Goal: Task Accomplishment & Management: Use online tool/utility

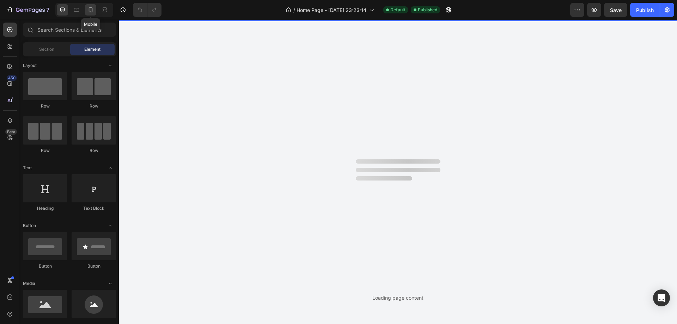
click at [93, 7] on icon at bounding box center [90, 9] width 7 height 7
click at [8, 77] on div "450" at bounding box center [12, 78] width 10 height 6
click at [11, 85] on icon at bounding box center [9, 83] width 5 height 5
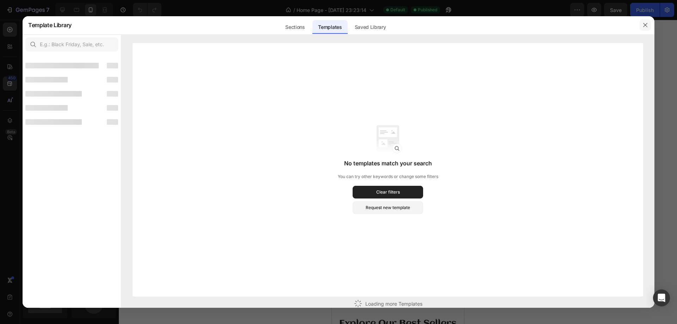
click at [642, 25] on button "button" at bounding box center [645, 24] width 11 height 11
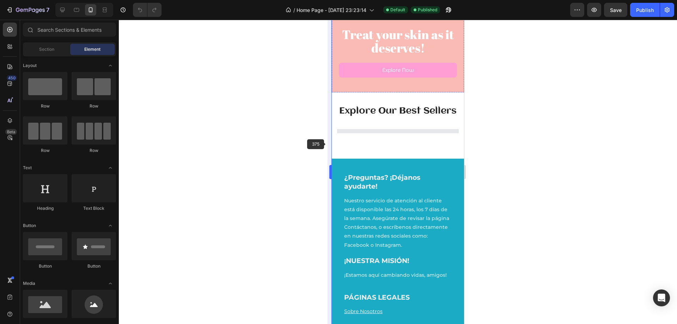
scroll to position [247, 0]
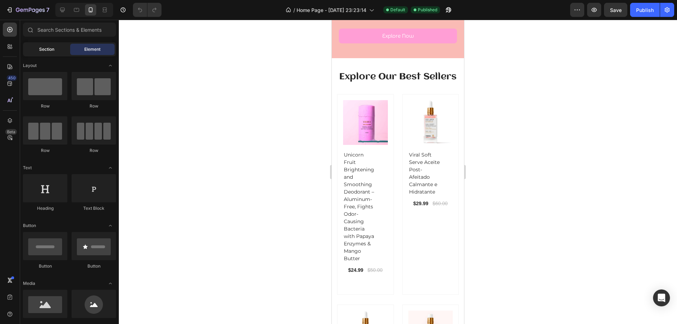
click at [49, 47] on span "Section" at bounding box center [46, 49] width 15 height 6
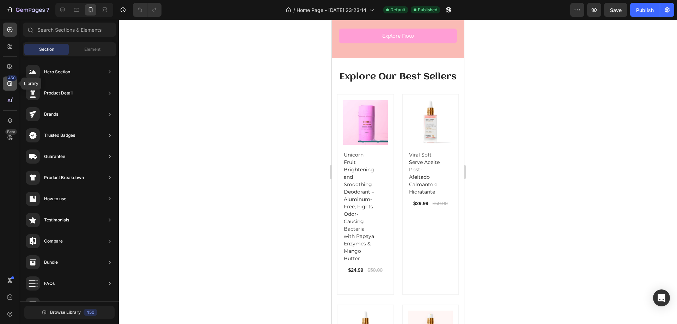
click at [10, 81] on icon at bounding box center [9, 83] width 5 height 5
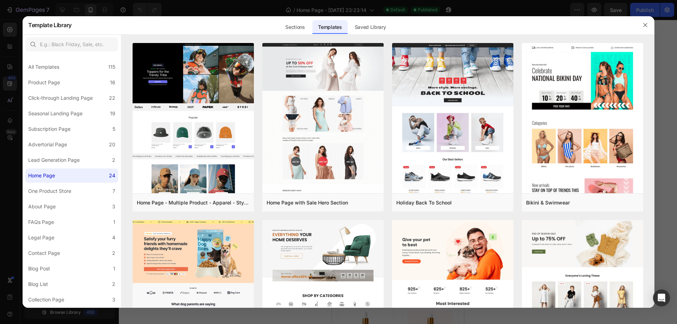
click at [304, 27] on div "Sections" at bounding box center [295, 27] width 31 height 14
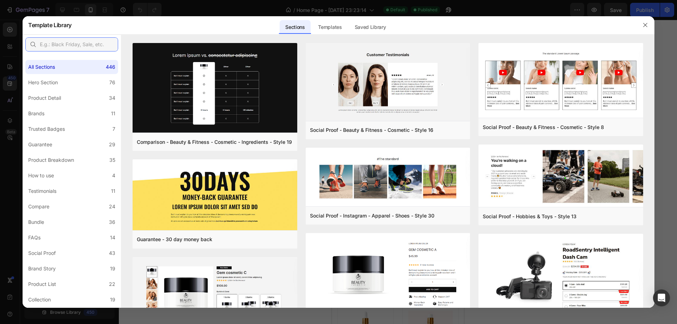
click at [87, 39] on input "text" at bounding box center [71, 44] width 93 height 14
type input "collection"
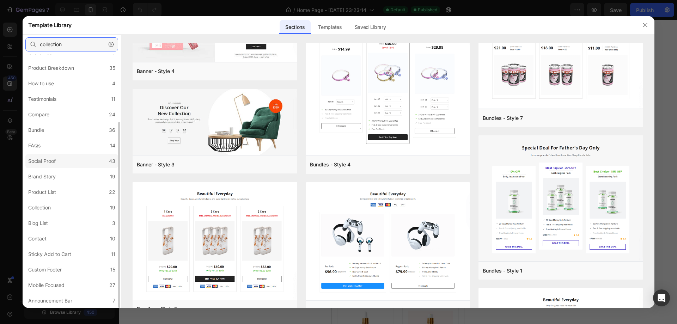
scroll to position [0, 0]
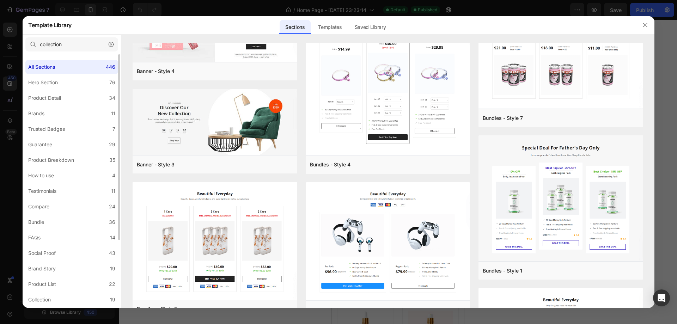
click at [107, 46] on button "button" at bounding box center [110, 44] width 11 height 11
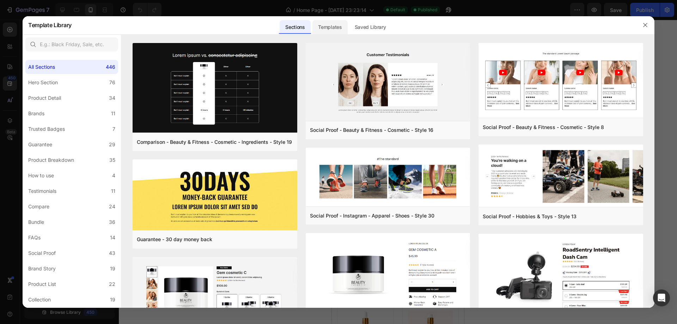
click at [328, 33] on div "Templates" at bounding box center [330, 27] width 35 height 14
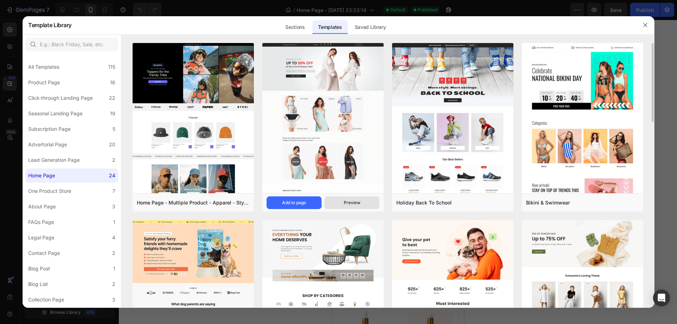
click at [341, 205] on button "Preview" at bounding box center [352, 202] width 55 height 13
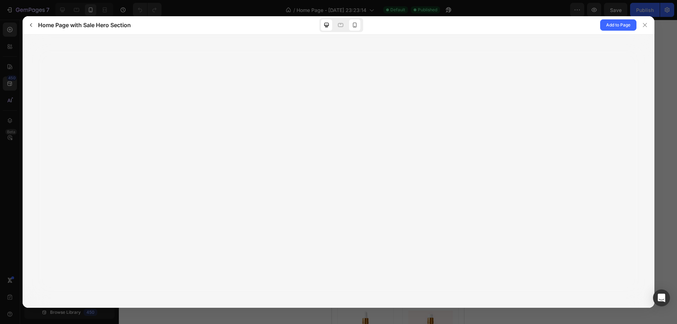
click at [353, 23] on icon at bounding box center [354, 25] width 7 height 7
click at [354, 24] on icon at bounding box center [354, 25] width 7 height 7
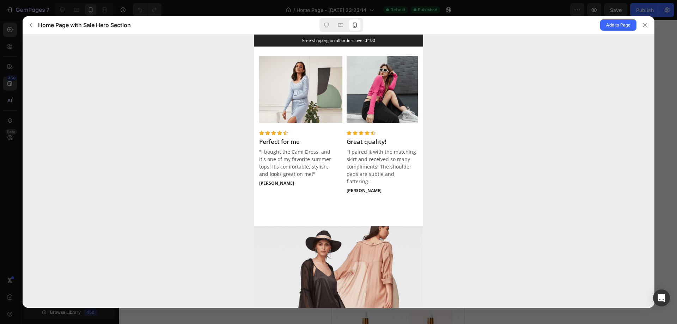
scroll to position [1587, 0]
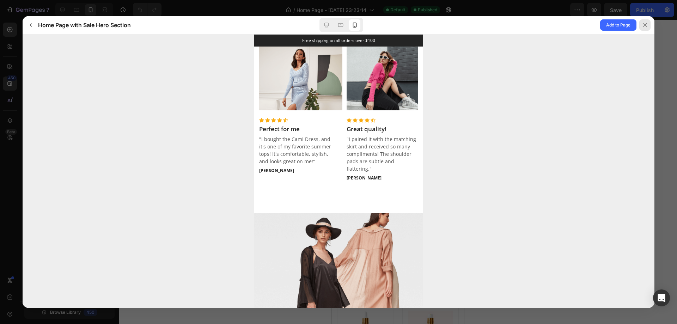
click at [646, 26] on icon at bounding box center [645, 25] width 6 height 6
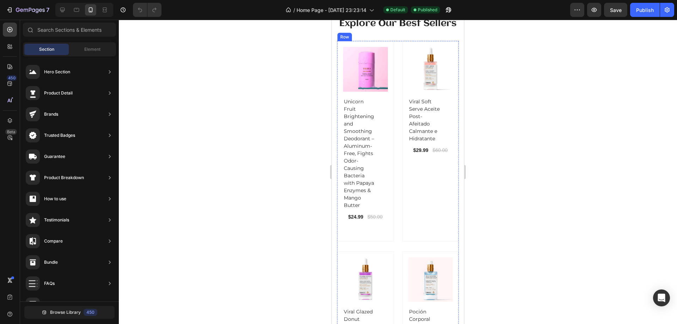
scroll to position [317, 0]
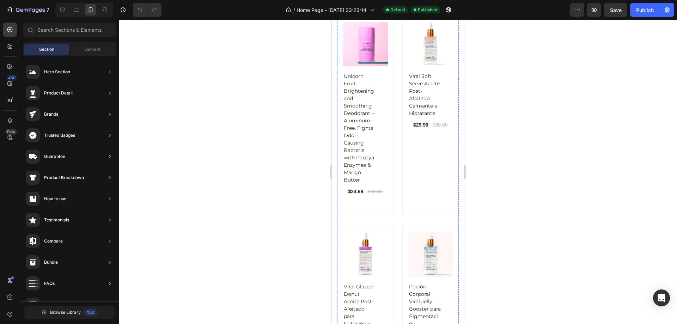
click at [394, 200] on div "(P) Images Row Unicorn Fruit Brightening and Smoothing Deodorant – Aluminum-Fre…" at bounding box center [398, 192] width 122 height 352
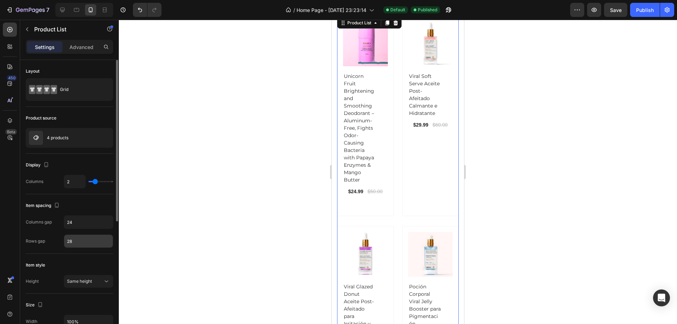
scroll to position [35, 0]
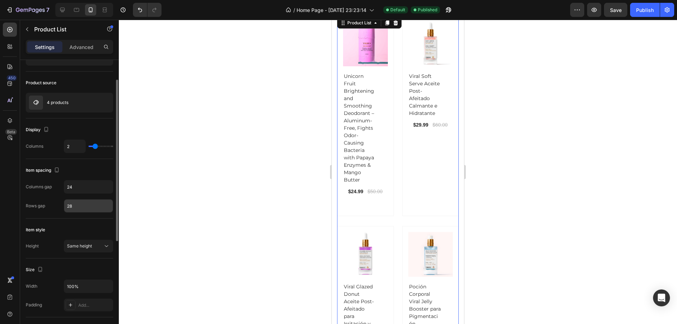
click at [91, 247] on span "Same height" at bounding box center [79, 245] width 25 height 5
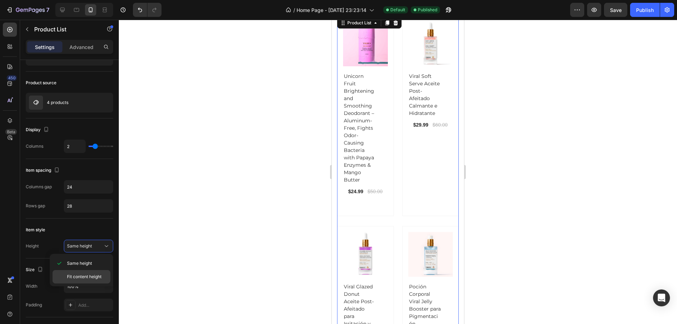
click at [91, 281] on div "Fit content height" at bounding box center [82, 276] width 58 height 13
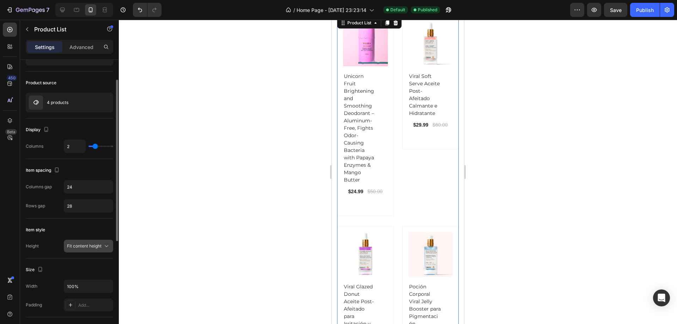
click at [92, 243] on div "Fit content height" at bounding box center [88, 246] width 43 height 7
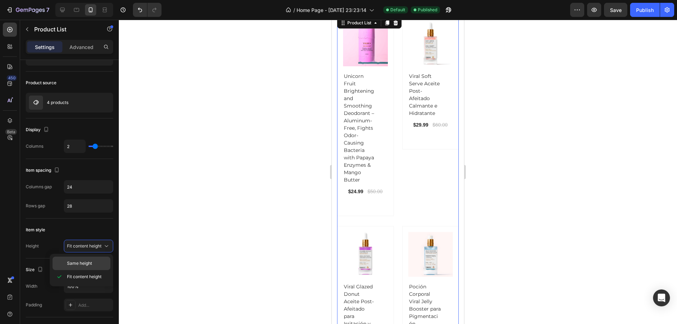
click at [90, 260] on div "Same height" at bounding box center [82, 263] width 58 height 13
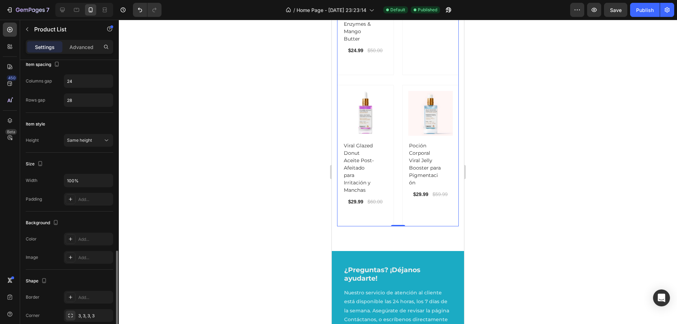
scroll to position [216, 0]
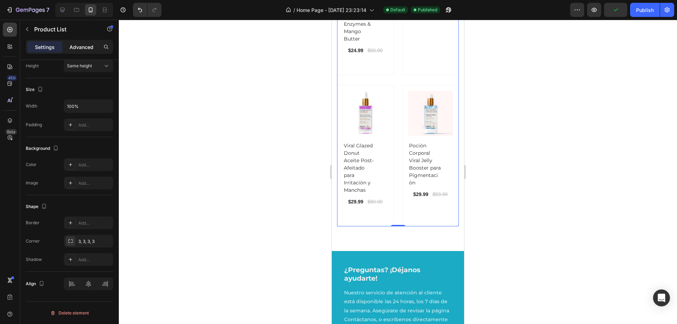
click at [86, 49] on p "Advanced" at bounding box center [81, 46] width 24 height 7
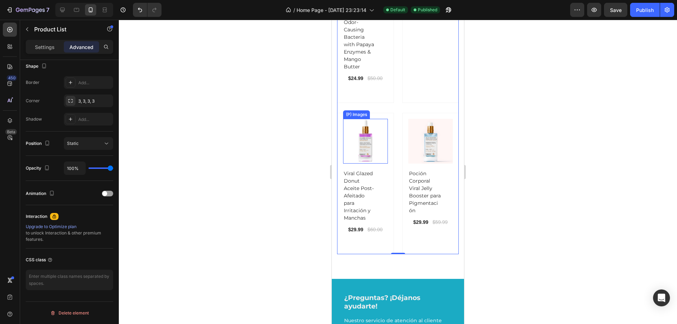
scroll to position [212, 0]
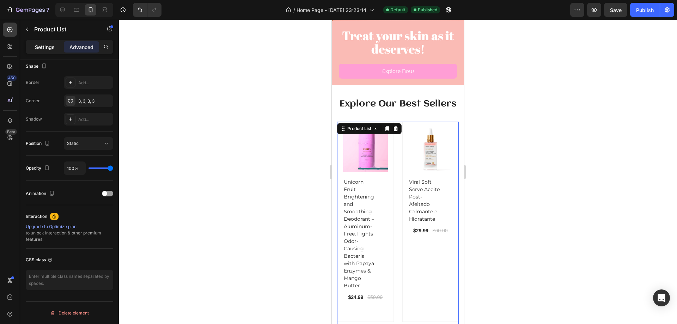
click at [48, 42] on div "Settings" at bounding box center [44, 46] width 35 height 11
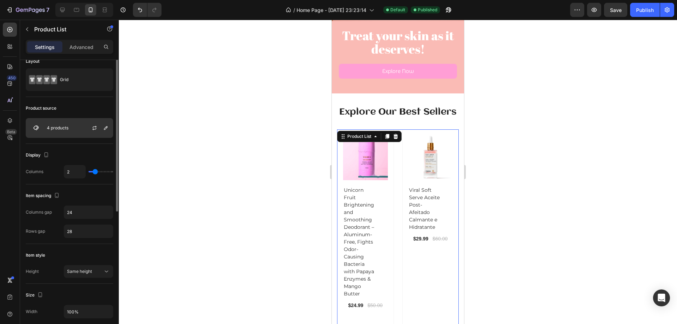
scroll to position [0, 0]
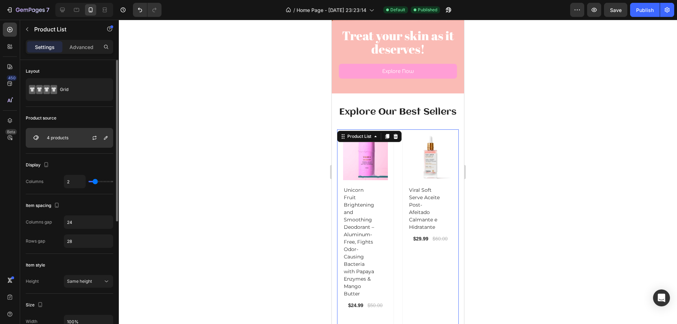
click at [77, 136] on div "4 products" at bounding box center [69, 138] width 87 height 20
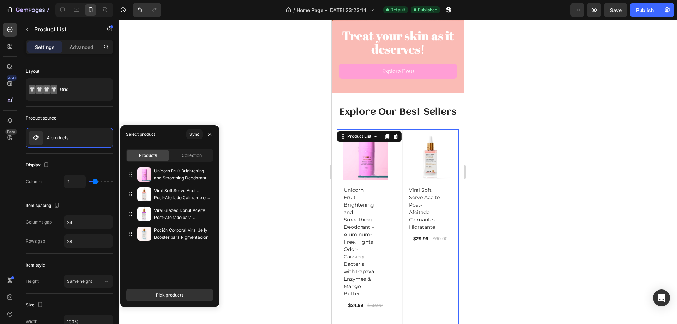
drag, startPoint x: 127, startPoint y: 232, endPoint x: 120, endPoint y: 178, distance: 54.5
click at [120, 0] on div "7 Version history / Home Page - [DATE] 23:23:14 Default Published Preview Save …" at bounding box center [338, 0] width 677 height 0
drag, startPoint x: 134, startPoint y: 233, endPoint x: 132, endPoint y: 197, distance: 36.4
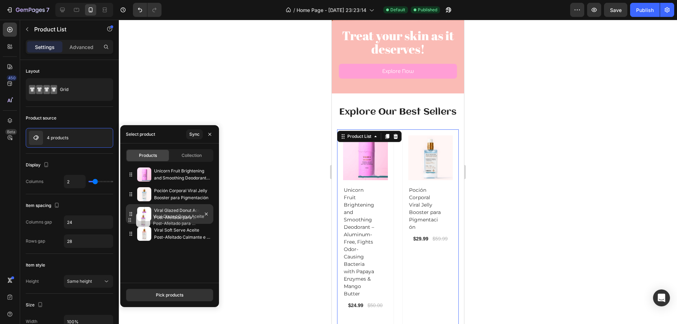
drag, startPoint x: 135, startPoint y: 232, endPoint x: 135, endPoint y: 218, distance: 13.8
click at [165, 266] on div "Unicorn Fruit Brightening and Smoothing Deodorant – Aluminum-Free, Fights Odor-…" at bounding box center [169, 222] width 99 height 114
click at [651, 13] on div "Publish" at bounding box center [645, 9] width 18 height 7
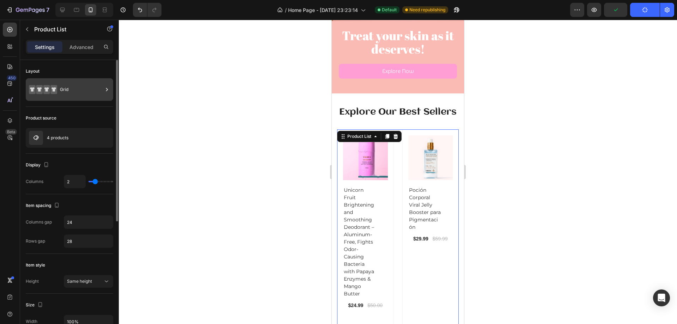
click at [77, 92] on div "Grid" at bounding box center [81, 89] width 43 height 16
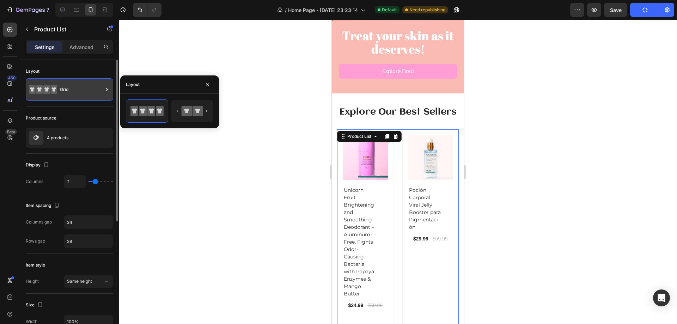
click at [77, 92] on div "Grid" at bounding box center [81, 89] width 43 height 16
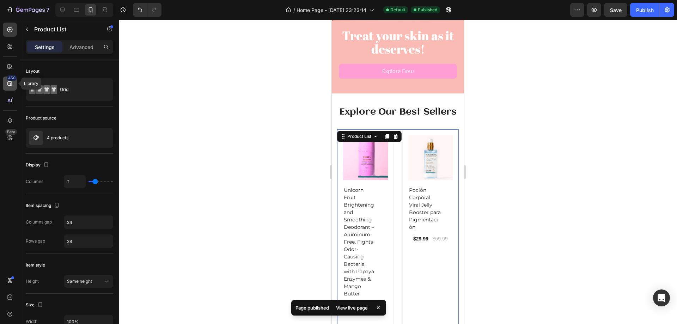
click at [13, 80] on div "450" at bounding box center [12, 78] width 10 height 6
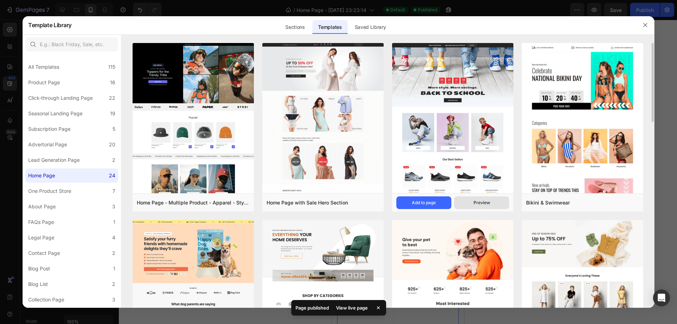
click at [483, 198] on button "Preview" at bounding box center [481, 202] width 55 height 13
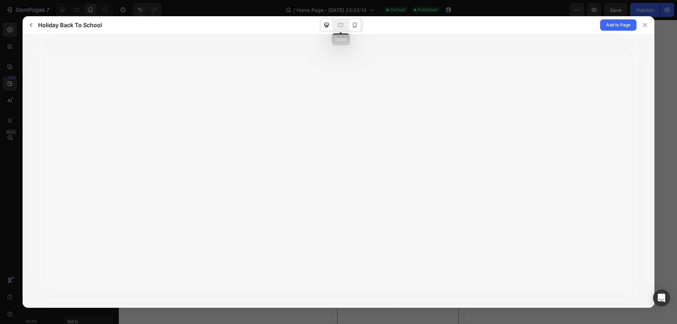
click at [355, 25] on icon at bounding box center [354, 25] width 7 height 7
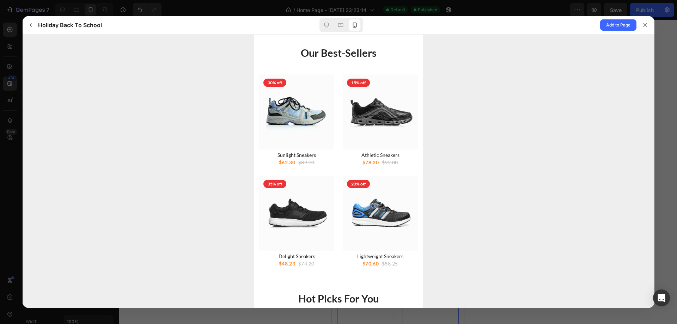
scroll to position [776, 0]
click at [644, 25] on icon at bounding box center [645, 25] width 4 height 4
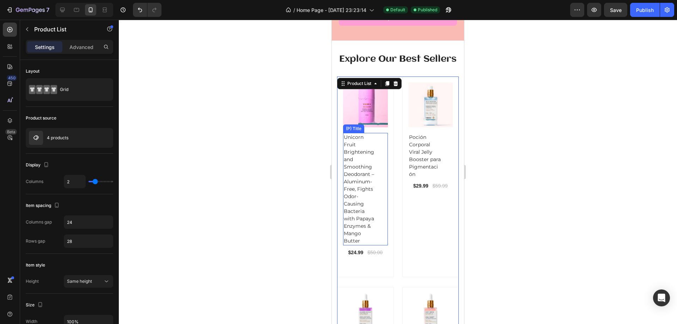
scroll to position [282, 0]
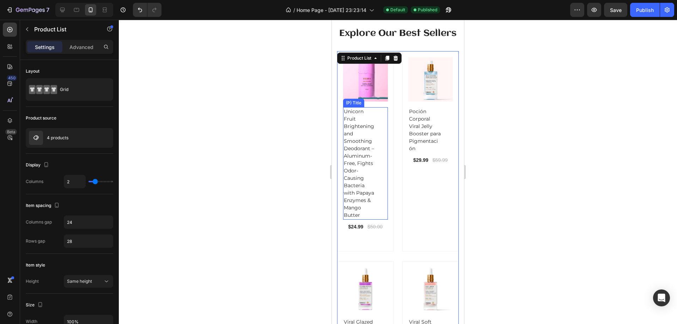
click at [382, 176] on div "Unicorn Fruit Brightening and Smoothing Deodorant – Aluminum-Free, Fights Odor-…" at bounding box center [365, 163] width 45 height 113
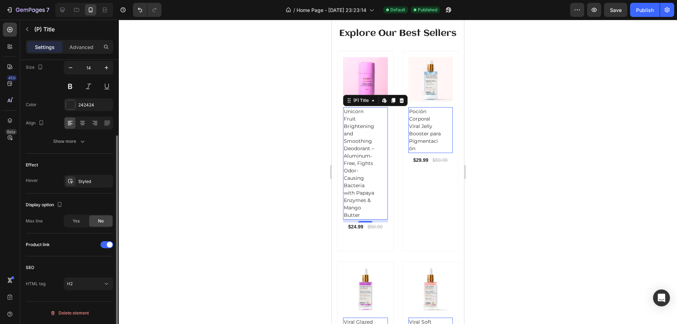
scroll to position [32, 0]
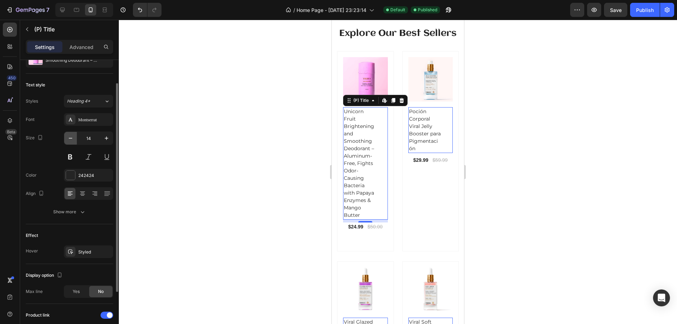
click at [74, 142] on button "button" at bounding box center [70, 138] width 13 height 13
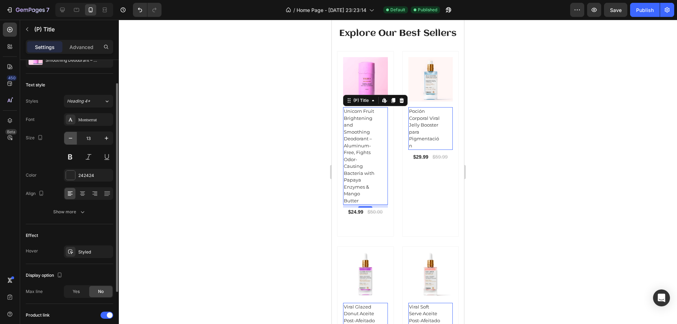
click at [70, 139] on icon "button" at bounding box center [70, 138] width 7 height 7
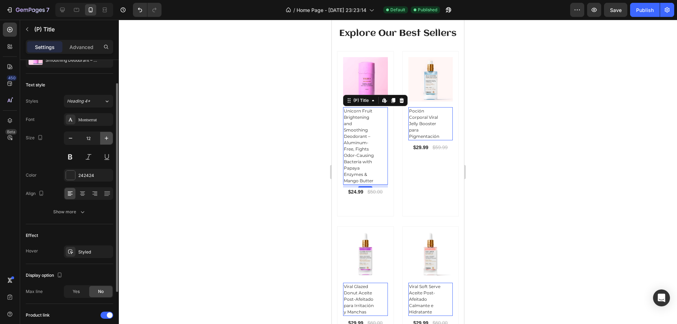
click at [105, 136] on icon "button" at bounding box center [106, 138] width 7 height 7
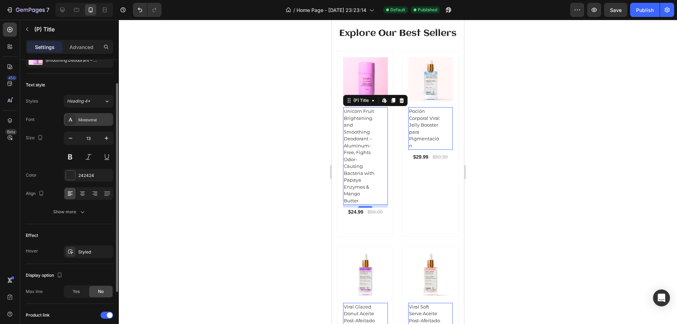
type input "14"
click at [99, 120] on div "Montserrat" at bounding box center [94, 120] width 33 height 6
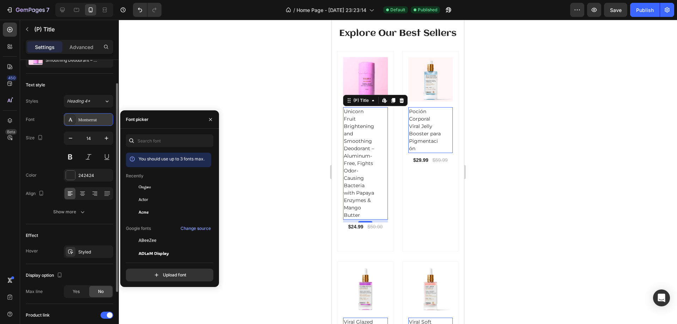
click at [94, 119] on div "Montserrat" at bounding box center [94, 120] width 33 height 6
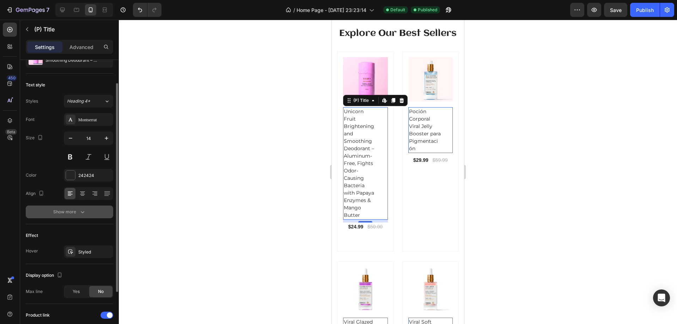
click at [81, 208] on button "Show more" at bounding box center [69, 212] width 87 height 13
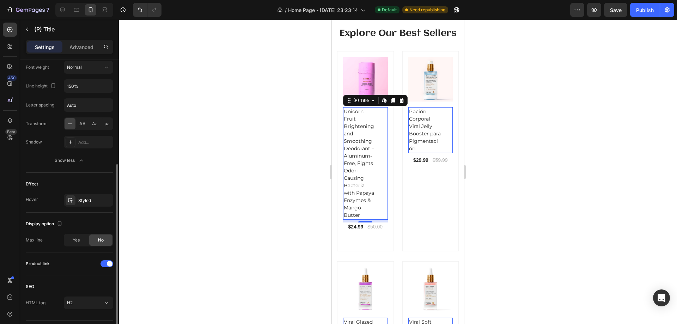
scroll to position [195, 0]
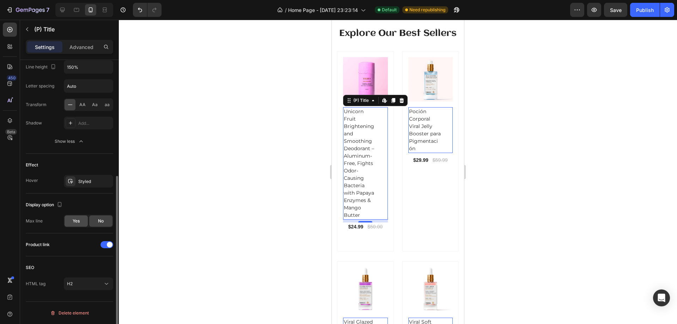
click at [81, 222] on div "Yes" at bounding box center [76, 221] width 23 height 11
click at [94, 224] on div "No" at bounding box center [100, 221] width 23 height 11
click at [83, 223] on div "Yes" at bounding box center [76, 221] width 23 height 11
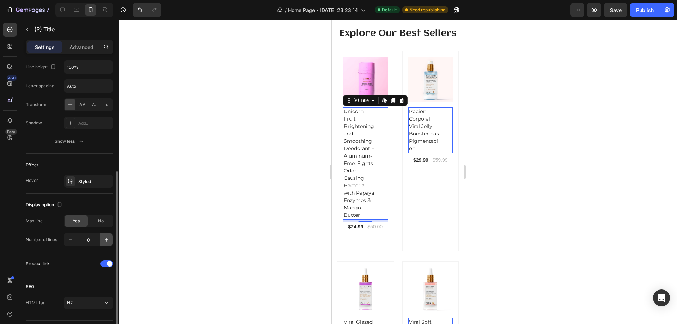
click at [105, 242] on icon "button" at bounding box center [106, 239] width 7 height 7
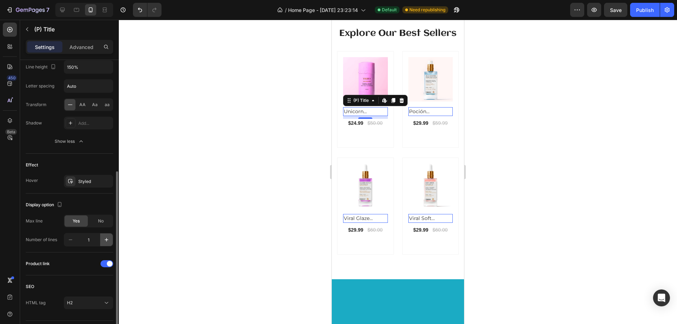
click at [105, 242] on icon "button" at bounding box center [106, 239] width 7 height 7
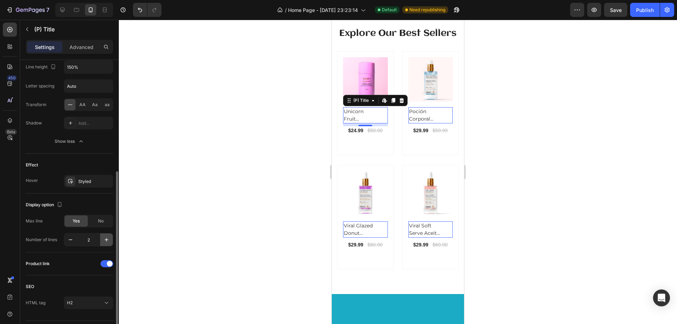
click at [105, 242] on icon "button" at bounding box center [106, 239] width 7 height 7
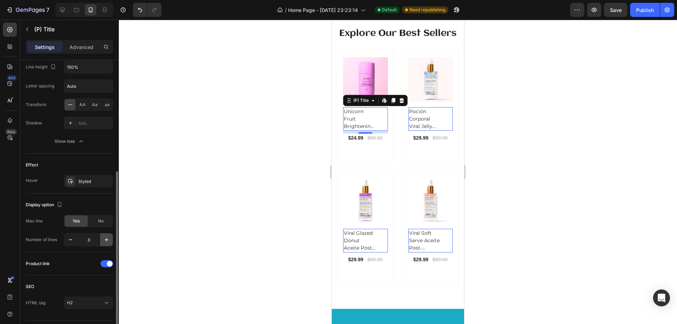
click at [105, 242] on icon "button" at bounding box center [106, 239] width 7 height 7
type input "4"
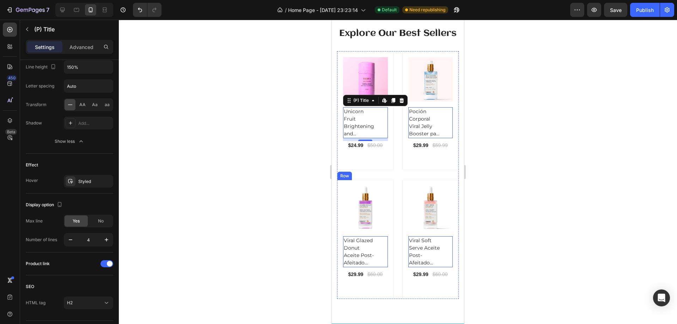
scroll to position [247, 0]
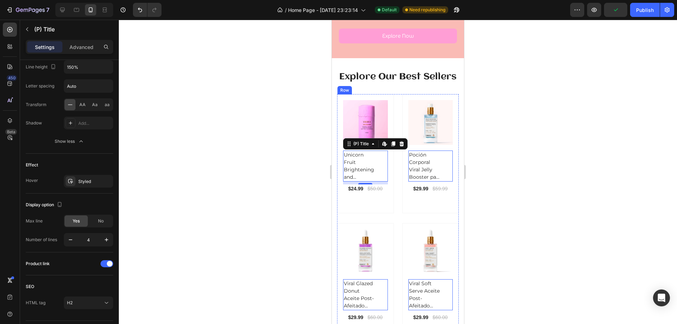
click at [390, 117] on div "(P) Images Row Unicorn Fruit Brightening and Smoothing Deodorant – Aluminum-Fre…" at bounding box center [365, 153] width 57 height 119
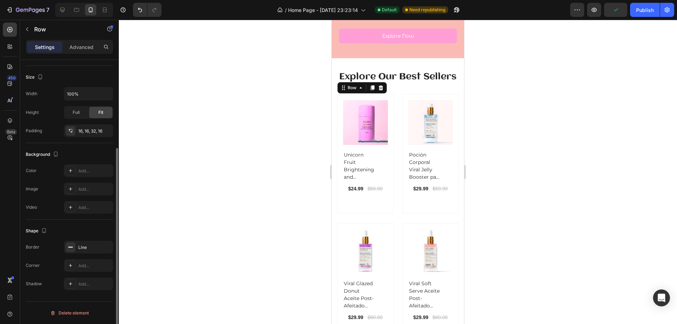
scroll to position [0, 0]
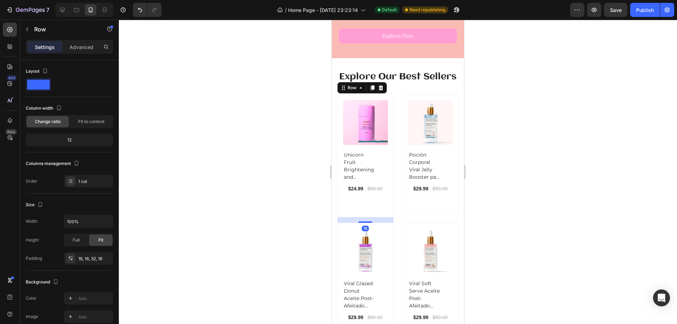
drag, startPoint x: 368, startPoint y: 223, endPoint x: 368, endPoint y: 219, distance: 4.2
click at [368, 217] on div "16" at bounding box center [366, 217] width 56 height 0
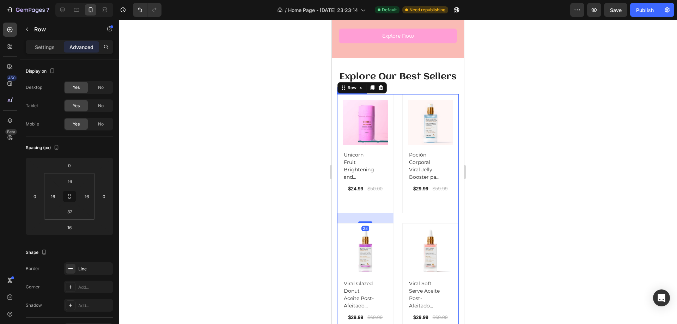
type input "0"
click at [503, 162] on div at bounding box center [398, 172] width 558 height 304
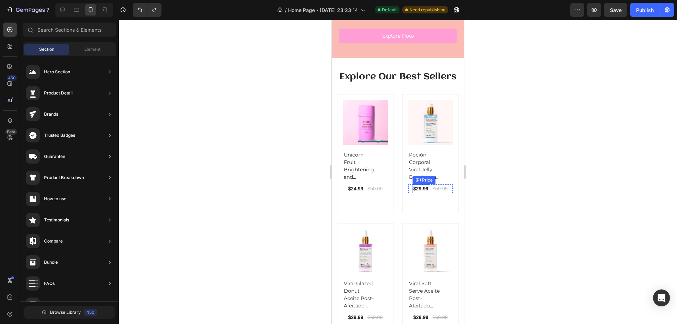
click at [414, 188] on div "$29.99" at bounding box center [421, 188] width 17 height 9
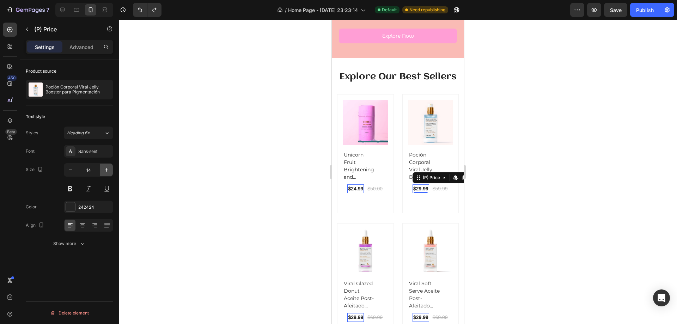
click at [110, 173] on button "button" at bounding box center [106, 170] width 13 height 13
click at [110, 172] on button "button" at bounding box center [106, 170] width 13 height 13
type input "16"
click at [73, 205] on div at bounding box center [70, 206] width 9 height 9
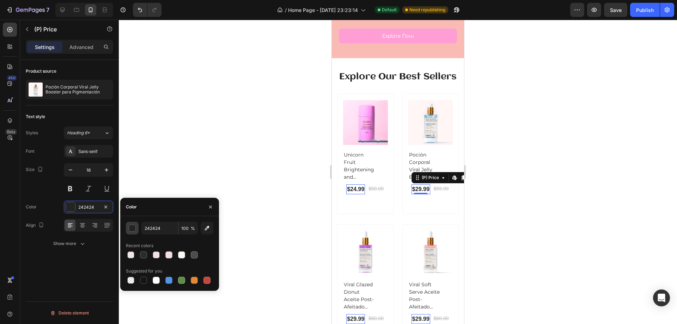
click at [132, 229] on div "button" at bounding box center [132, 228] width 7 height 7
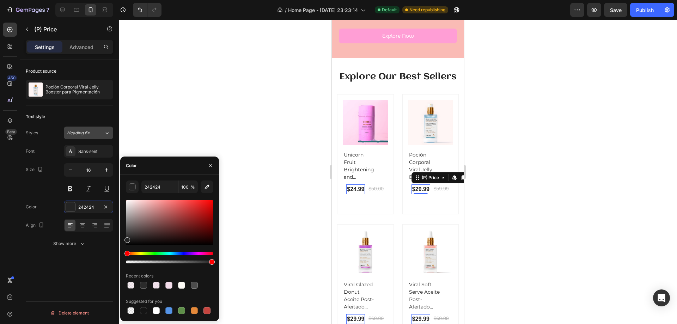
click at [93, 138] on button "Heading 6*" at bounding box center [88, 133] width 49 height 13
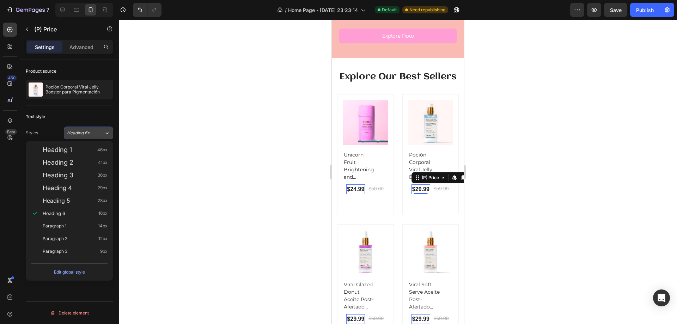
click at [97, 132] on div "Heading 6*" at bounding box center [85, 133] width 37 height 6
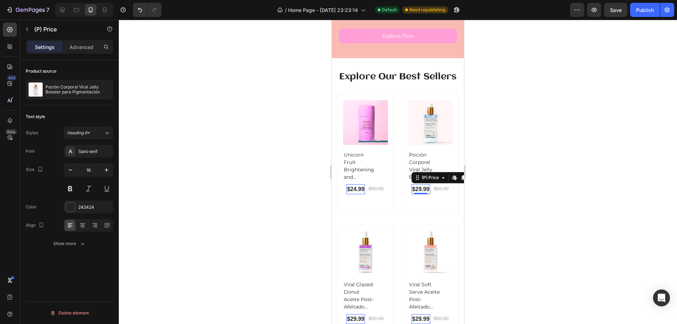
click at [99, 156] on div "Sans-serif" at bounding box center [88, 151] width 49 height 13
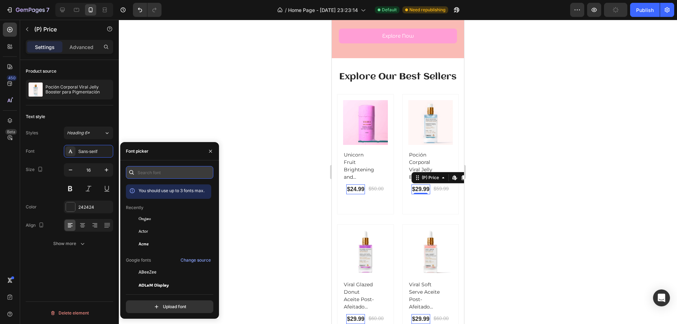
click at [152, 168] on input "text" at bounding box center [169, 172] width 87 height 13
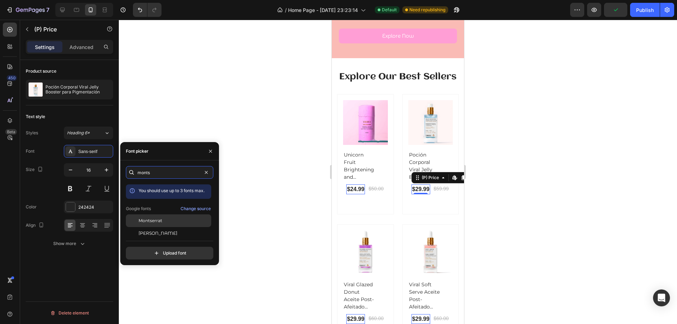
type input "monts"
click at [162, 217] on div "Montserrat" at bounding box center [168, 220] width 85 height 13
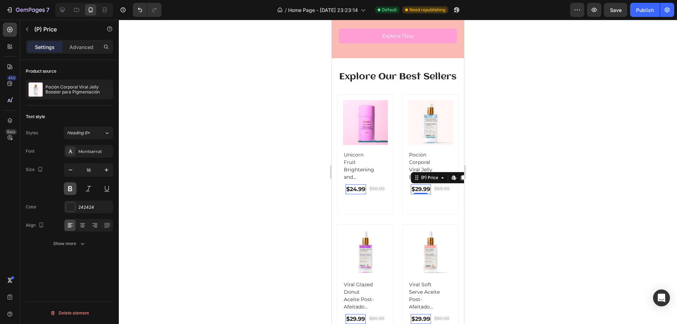
click at [74, 186] on button at bounding box center [70, 188] width 13 height 13
click at [229, 151] on div at bounding box center [398, 172] width 558 height 304
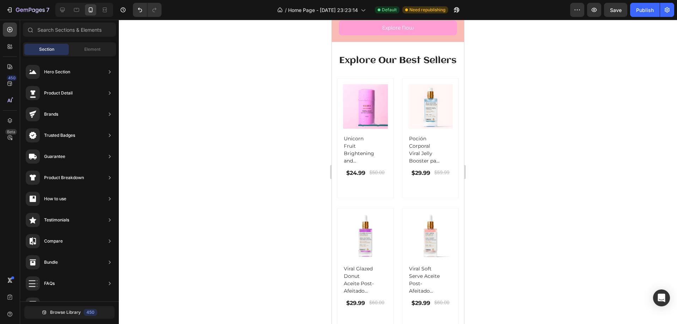
scroll to position [247, 0]
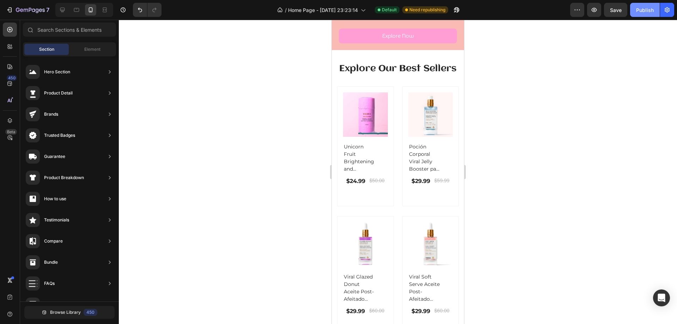
click at [651, 11] on div "Publish" at bounding box center [645, 9] width 18 height 7
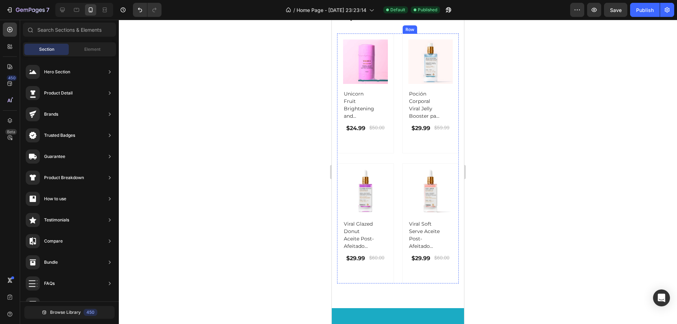
scroll to position [317, 0]
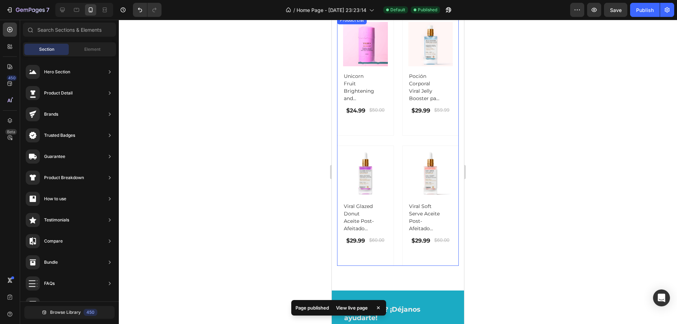
click at [402, 150] on div "(P) Images Row Unicorn Fruit Brightening and Smoothing Deodorant – Aluminum-Fre…" at bounding box center [398, 141] width 122 height 250
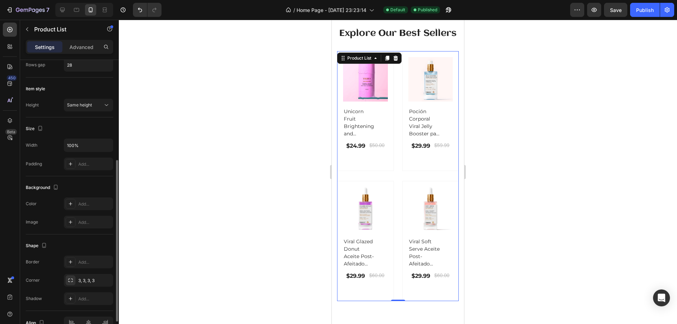
scroll to position [212, 0]
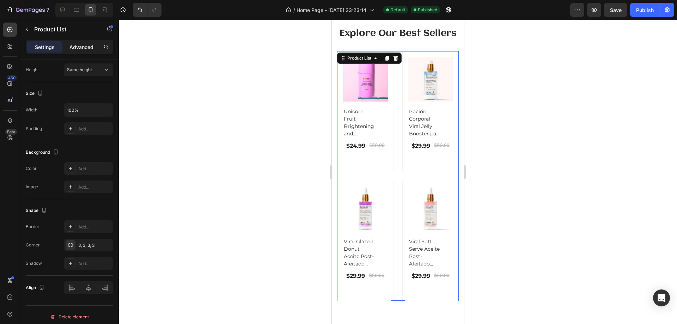
click at [82, 44] on p "Advanced" at bounding box center [81, 46] width 24 height 7
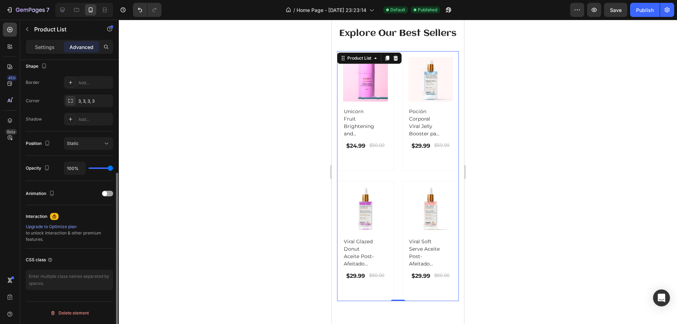
scroll to position [186, 0]
click at [49, 46] on p "Settings" at bounding box center [45, 46] width 20 height 7
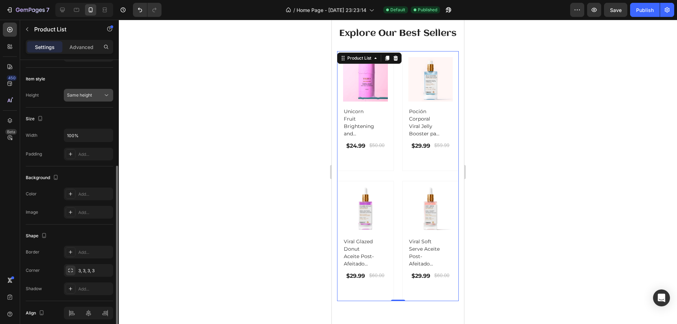
click at [90, 91] on button "Same height" at bounding box center [88, 95] width 49 height 13
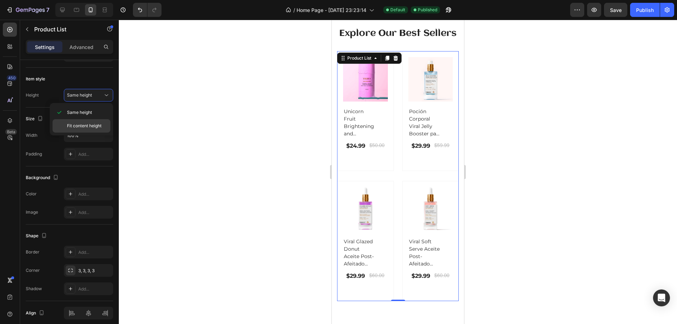
click at [91, 121] on div "Fit content height" at bounding box center [82, 125] width 58 height 13
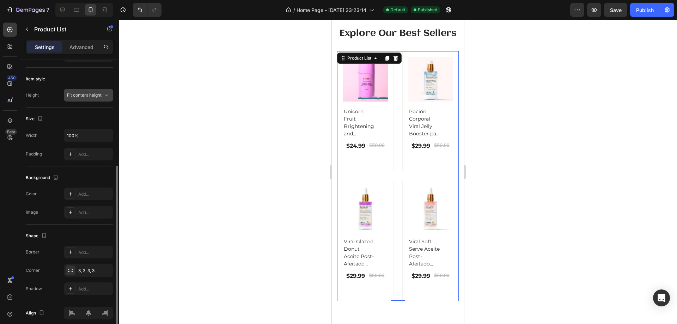
click at [91, 94] on span "Fit content height" at bounding box center [84, 94] width 35 height 5
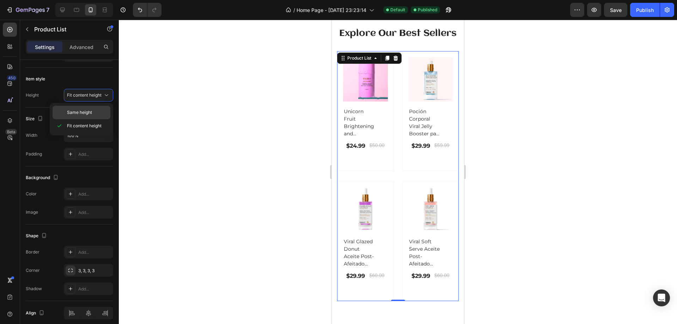
click at [91, 111] on span "Same height" at bounding box center [79, 112] width 25 height 6
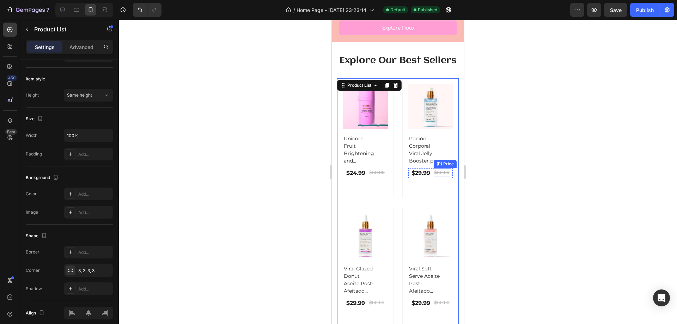
scroll to position [247, 0]
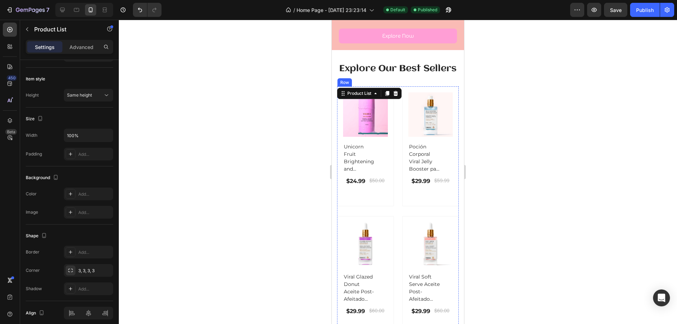
click at [383, 195] on div "(P) Images Row Unicorn Fruit Brightening and Smoothing Deodorant – Aluminum-Fre…" at bounding box center [365, 143] width 45 height 103
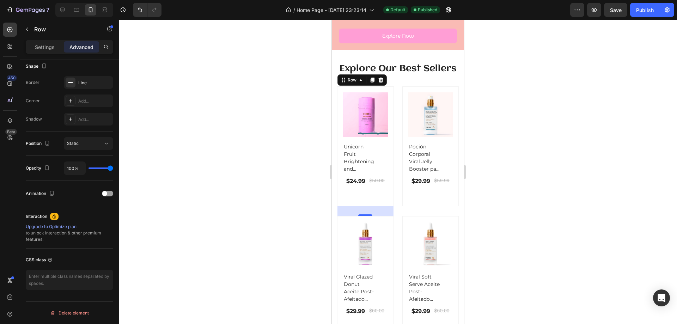
scroll to position [0, 0]
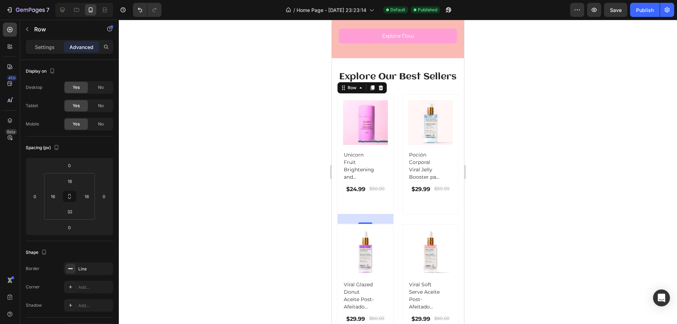
click at [418, 212] on div "(P) Images Row Poción Corporal Viral Jelly Booster para Pigmentación (P) Title …" at bounding box center [430, 154] width 57 height 120
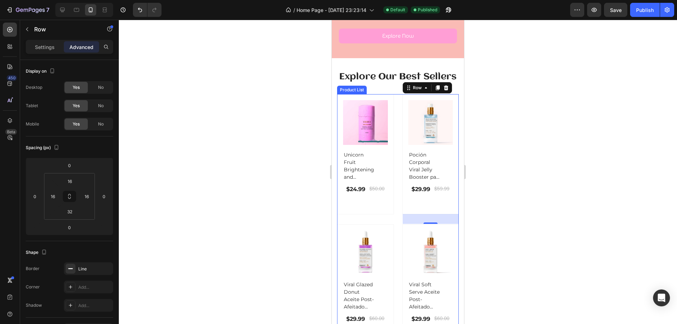
click at [396, 205] on div "(P) Images Row Unicorn Fruit Brightening and Smoothing Deodorant – Aluminum-Fre…" at bounding box center [398, 219] width 122 height 250
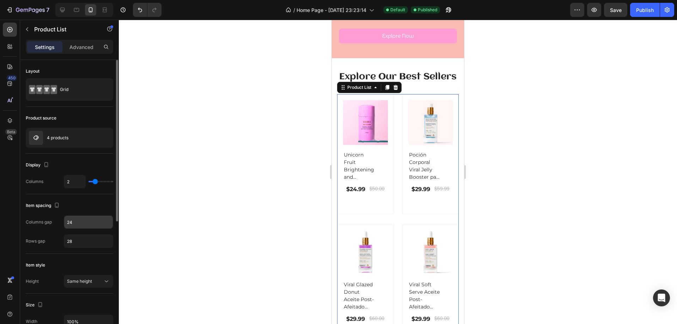
click at [94, 220] on input "24" at bounding box center [88, 222] width 49 height 13
click at [94, 220] on input "21" at bounding box center [88, 222] width 49 height 13
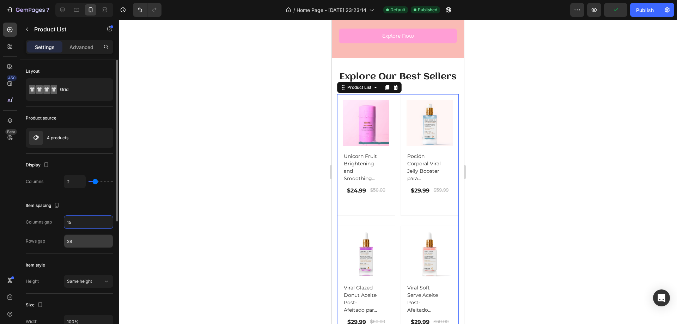
type input "15"
click at [90, 244] on input "28" at bounding box center [88, 241] width 49 height 13
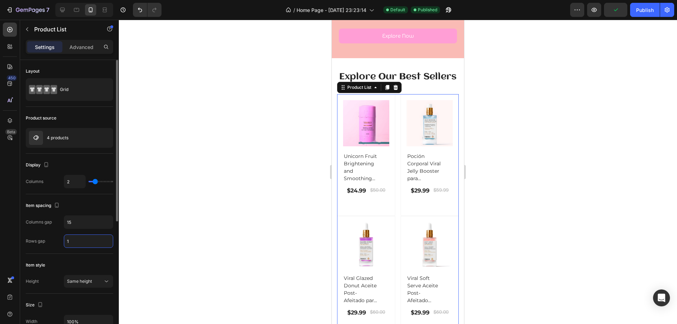
type input "15"
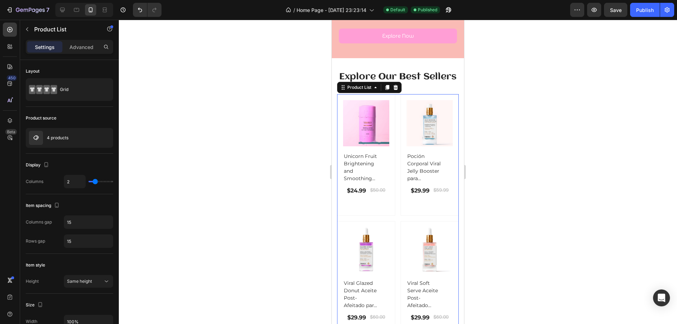
click at [507, 177] on div at bounding box center [398, 172] width 558 height 304
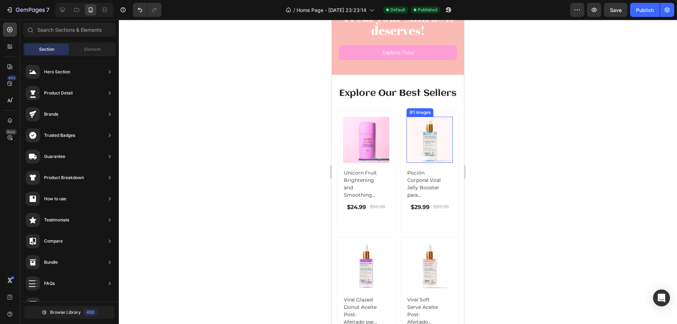
scroll to position [247, 0]
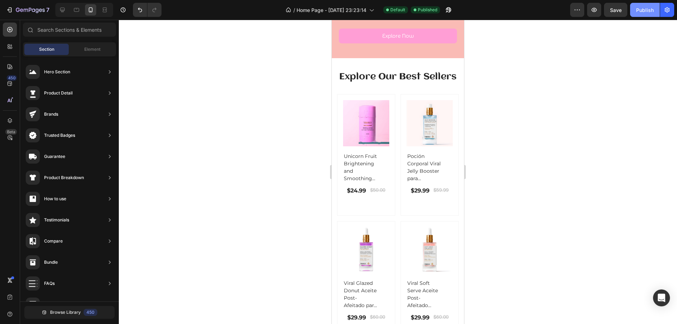
click at [643, 5] on button "Publish" at bounding box center [645, 10] width 30 height 14
click at [401, 206] on div "(P) Images Row Poción Corporal Viral Jelly Booster para Pigmentación (P) Title …" at bounding box center [430, 155] width 58 height 122
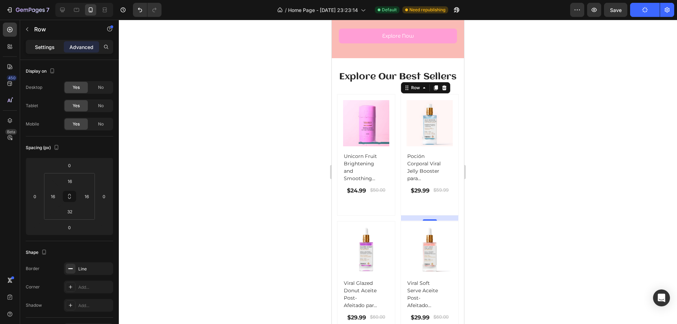
click at [50, 50] on p "Settings" at bounding box center [45, 46] width 20 height 7
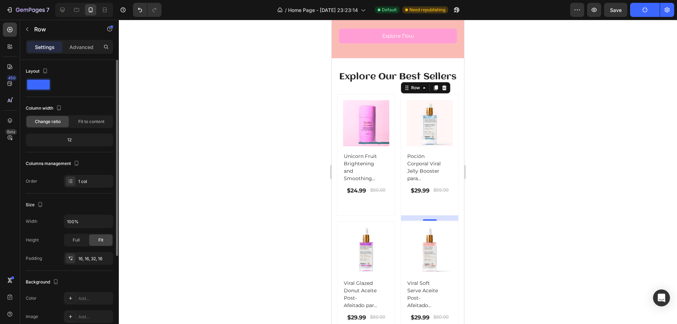
scroll to position [71, 0]
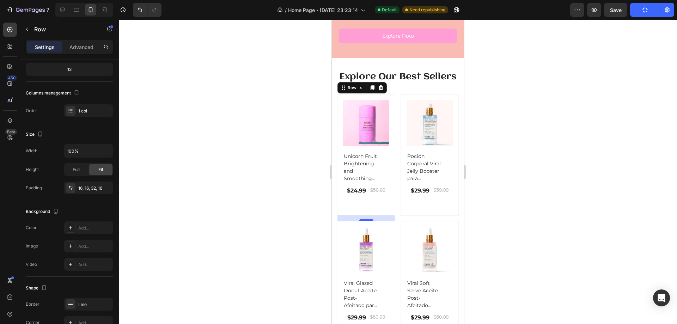
click at [370, 202] on div "(P) Images Row Unicorn Fruit Brightening and Smoothing Deodorant – Aluminum-Fre…" at bounding box center [366, 152] width 46 height 104
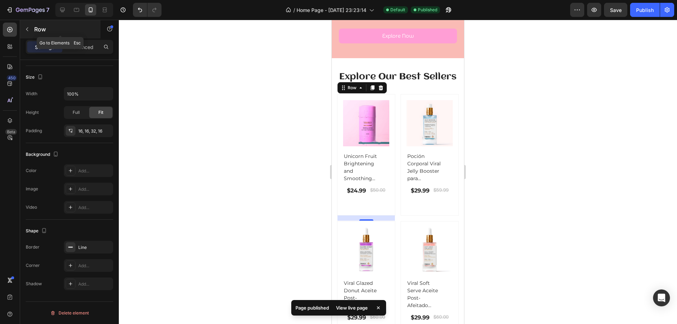
click at [29, 25] on button "button" at bounding box center [27, 29] width 11 height 11
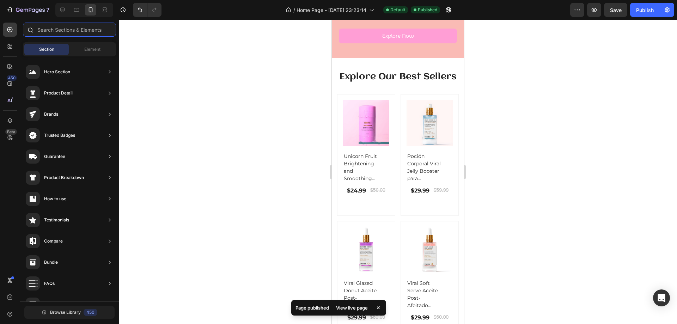
click at [84, 30] on input "text" at bounding box center [69, 30] width 93 height 14
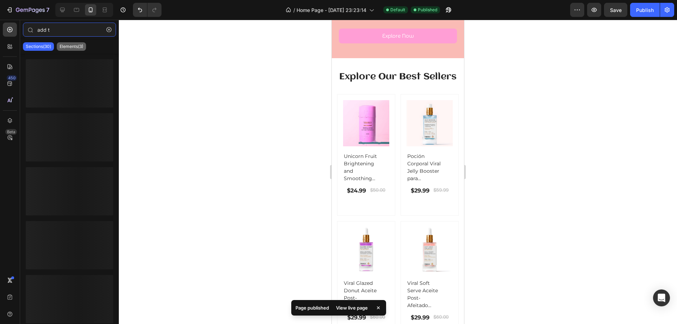
type input "add t"
click at [78, 46] on p "Elements(3)" at bounding box center [72, 47] width 24 height 6
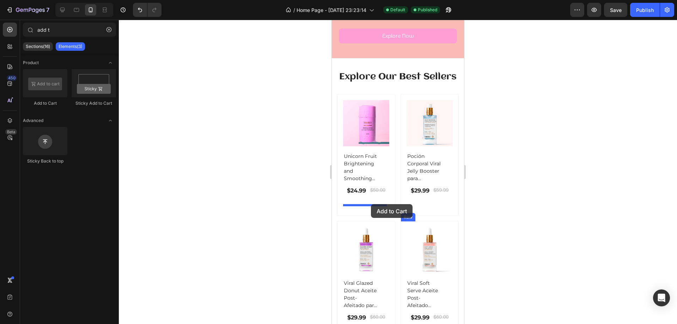
drag, startPoint x: 388, startPoint y: 97, endPoint x: 371, endPoint y: 204, distance: 108.9
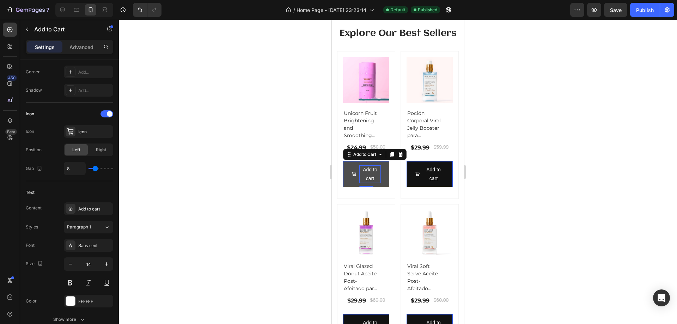
scroll to position [247, 0]
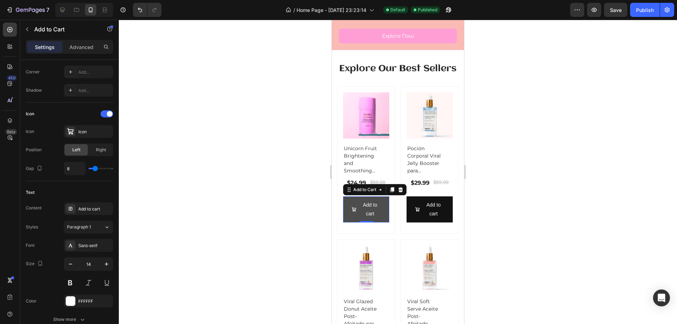
click at [358, 218] on div "Add to cart" at bounding box center [366, 210] width 29 height 18
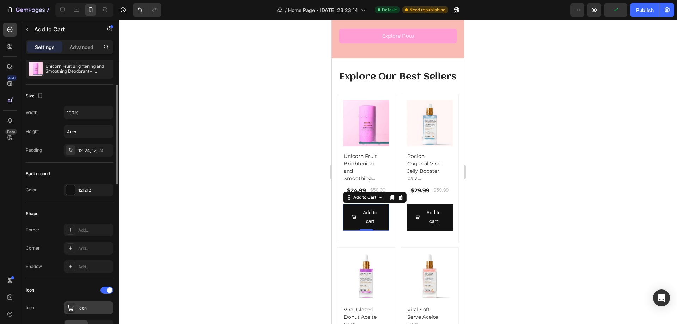
scroll to position [141, 0]
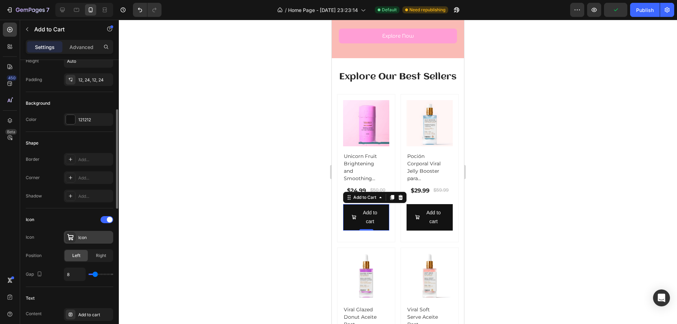
click at [72, 237] on icon at bounding box center [70, 237] width 7 height 7
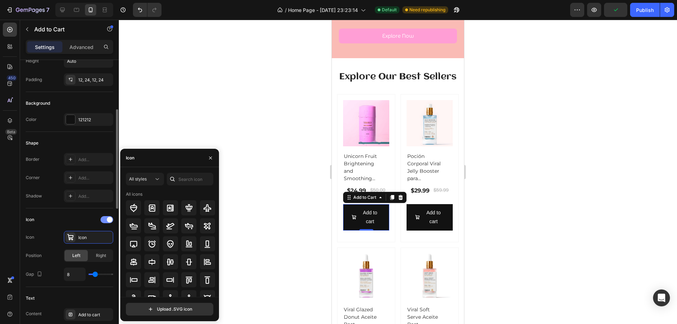
click at [106, 220] on div at bounding box center [107, 219] width 13 height 7
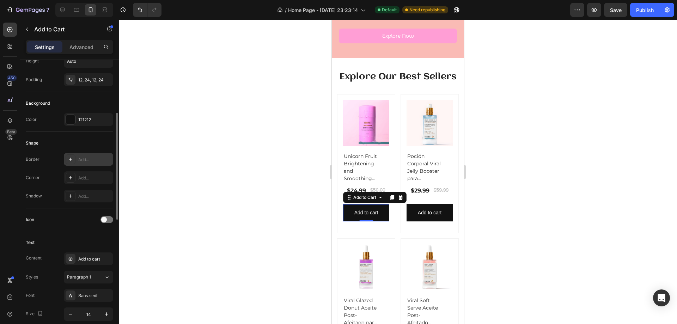
scroll to position [71, 0]
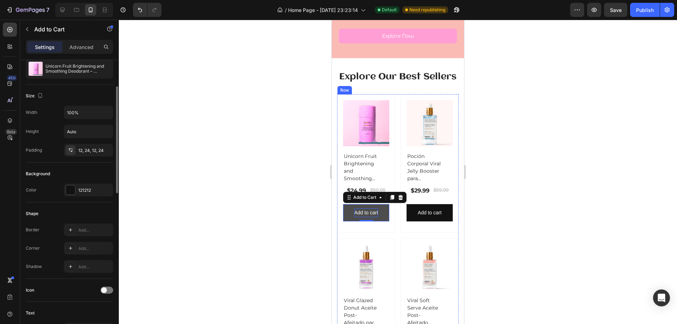
click at [368, 216] on div "Add to cart" at bounding box center [367, 212] width 24 height 9
click at [368, 216] on p "Add to cart" at bounding box center [367, 212] width 24 height 9
click at [343, 204] on button "ADD" at bounding box center [366, 212] width 46 height 17
click at [343, 204] on button "ADD TO" at bounding box center [366, 212] width 46 height 17
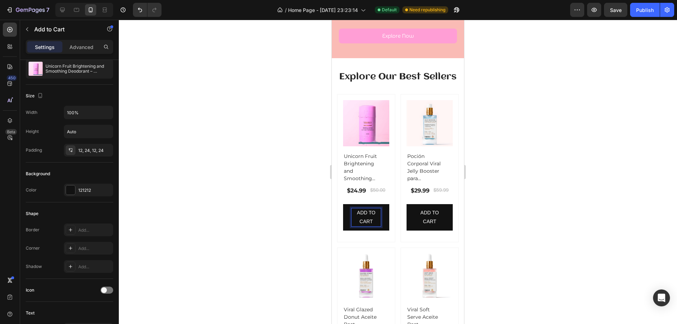
drag, startPoint x: 498, startPoint y: 214, endPoint x: 494, endPoint y: 214, distance: 4.2
click at [498, 214] on div at bounding box center [398, 172] width 558 height 304
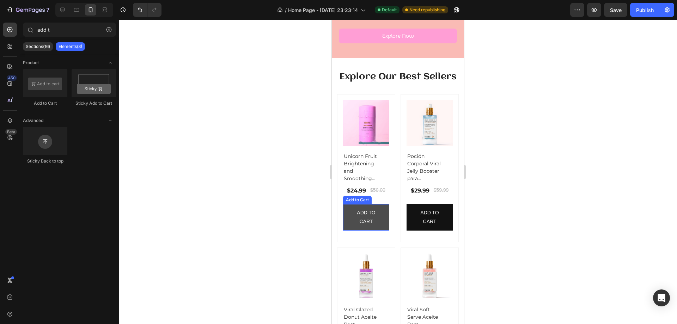
click at [385, 225] on button "ADD TO CART" at bounding box center [366, 217] width 46 height 26
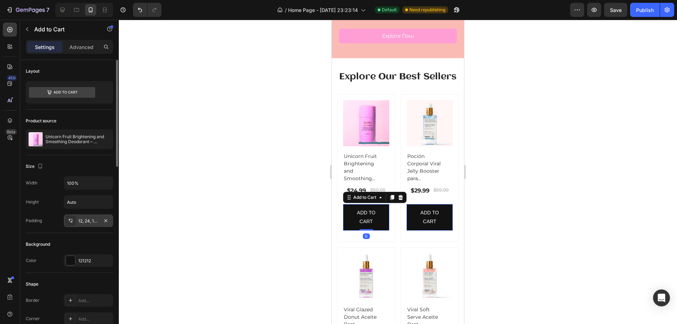
click at [72, 223] on icon at bounding box center [71, 222] width 2 height 2
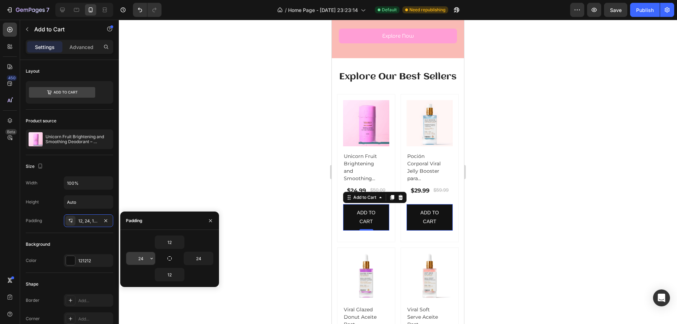
click at [140, 258] on input "24" at bounding box center [140, 258] width 29 height 13
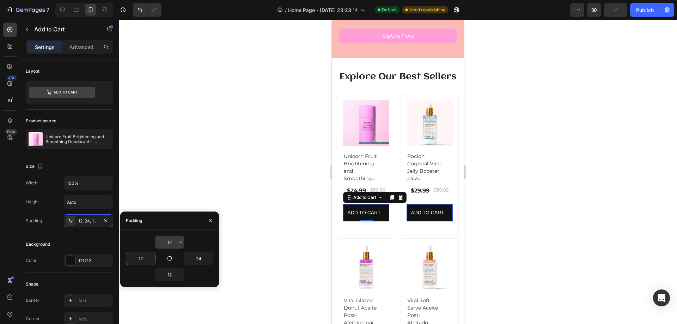
type input "12"
click at [169, 244] on input "12" at bounding box center [169, 242] width 29 height 13
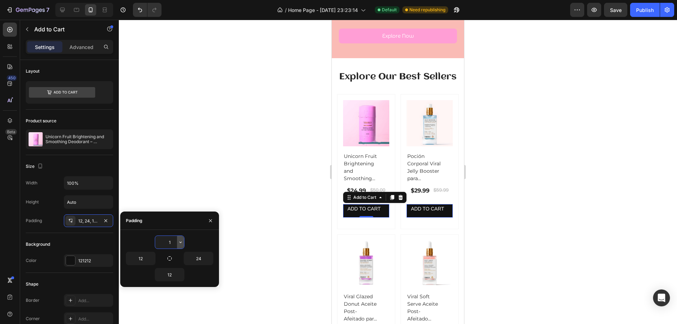
type input "12"
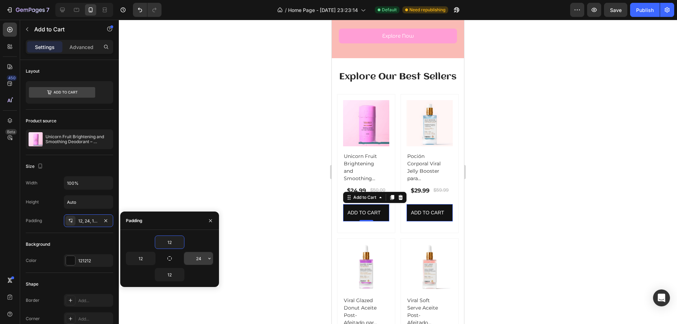
click at [198, 257] on input "24" at bounding box center [198, 258] width 29 height 13
type input "12"
click at [199, 275] on div "12" at bounding box center [169, 274] width 87 height 13
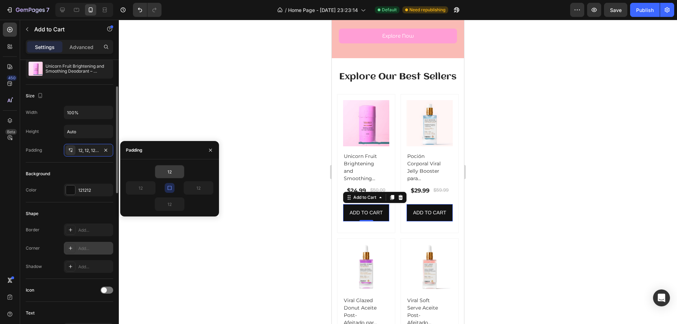
click at [89, 246] on div "Add..." at bounding box center [94, 249] width 33 height 6
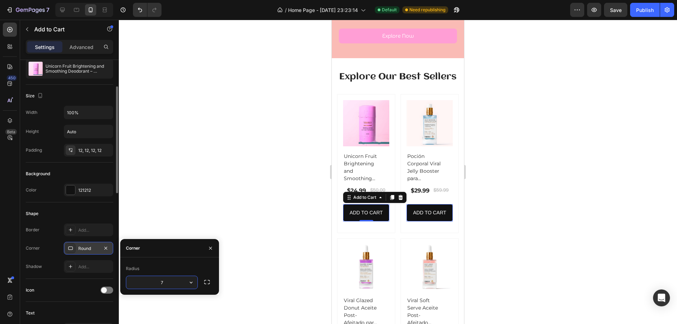
click at [170, 271] on div "Radius" at bounding box center [169, 268] width 87 height 11
click at [169, 279] on input "7" at bounding box center [161, 282] width 71 height 13
type input "8"
click at [170, 274] on div "Radius" at bounding box center [169, 268] width 87 height 11
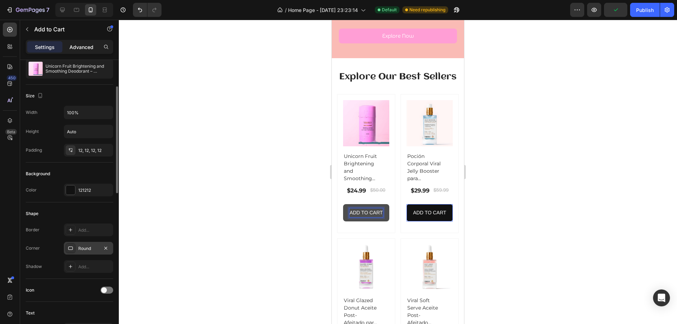
click at [86, 48] on p "Advanced" at bounding box center [81, 46] width 24 height 7
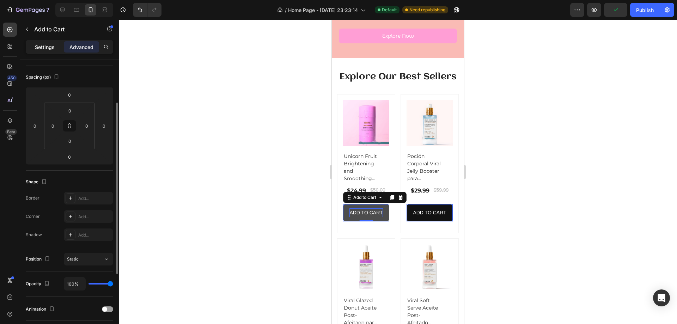
click at [49, 48] on p "Settings" at bounding box center [45, 46] width 20 height 7
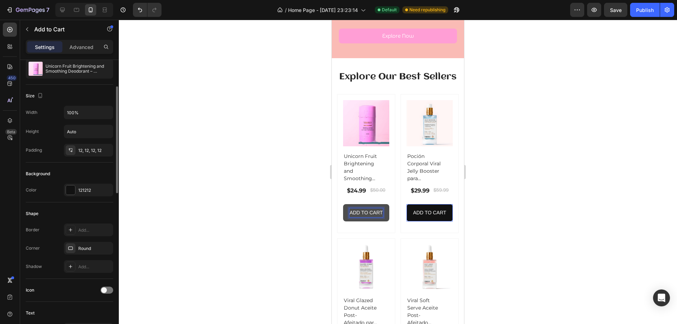
click at [362, 214] on p "ADD TO CART" at bounding box center [366, 212] width 33 height 9
click at [372, 216] on p "ADD TO CART" at bounding box center [366, 212] width 33 height 9
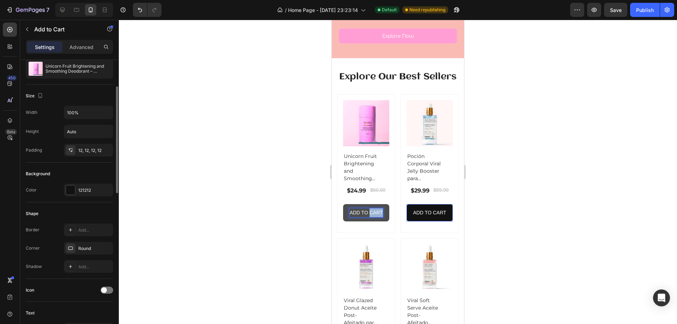
click at [372, 216] on p "ADD TO CART" at bounding box center [366, 212] width 33 height 9
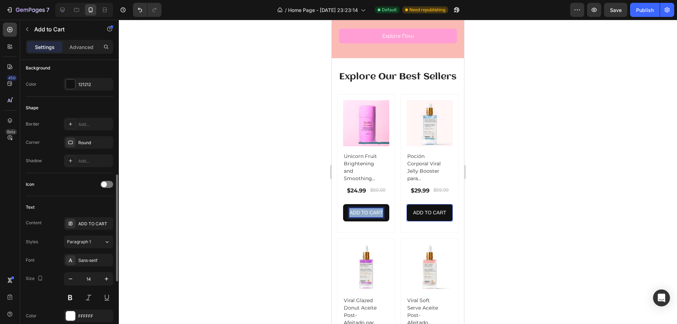
scroll to position [247, 0]
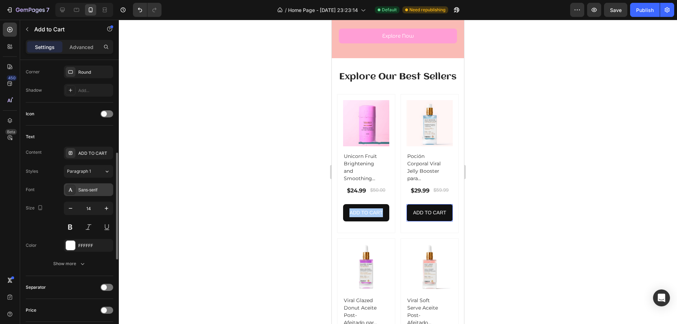
click at [95, 185] on div "Sans-serif" at bounding box center [88, 189] width 49 height 13
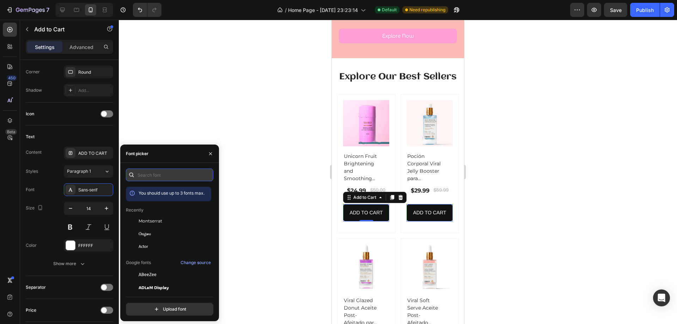
click at [164, 178] on input "text" at bounding box center [169, 175] width 87 height 13
drag, startPoint x: 172, startPoint y: 218, endPoint x: 162, endPoint y: 222, distance: 10.8
click at [172, 218] on div "Montserrat" at bounding box center [174, 221] width 71 height 6
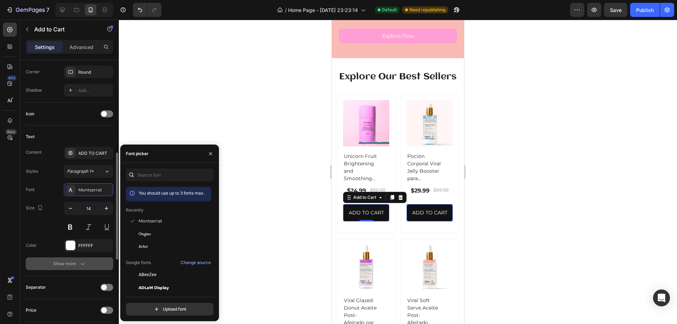
click at [79, 259] on button "Show more" at bounding box center [69, 264] width 87 height 13
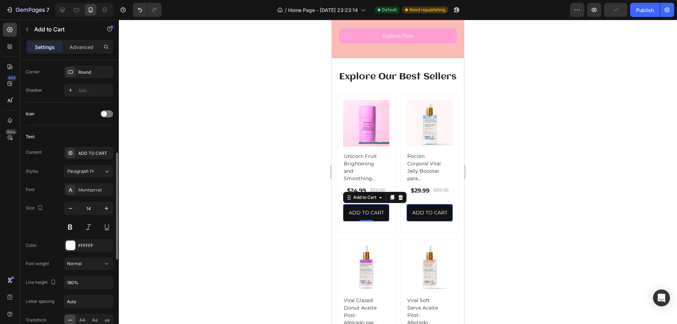
click at [87, 272] on div "Font Montserrat Size 14 Color FFFFFF Font weight Normal Line height 180% Letter…" at bounding box center [69, 273] width 87 height 180
click at [88, 267] on button "Normal" at bounding box center [88, 264] width 49 height 13
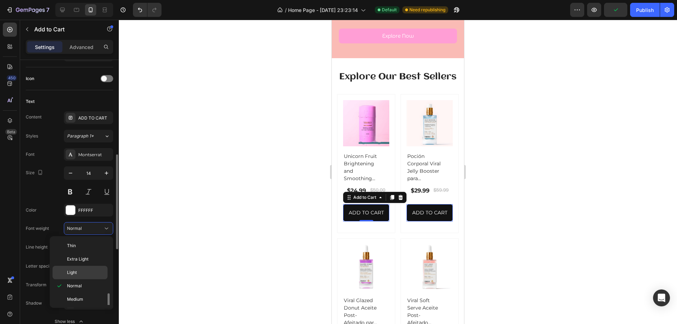
scroll to position [35, 0]
click at [85, 289] on p "Bold" at bounding box center [85, 291] width 37 height 6
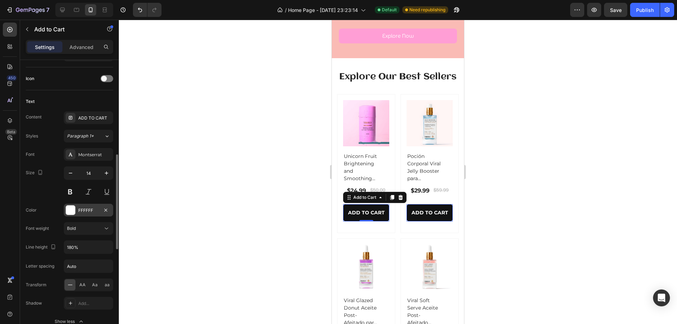
scroll to position [317, 0]
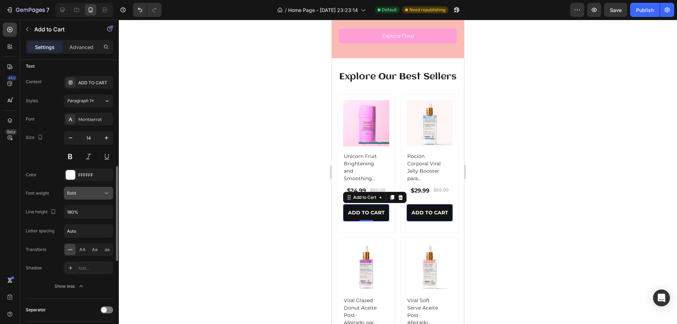
click at [87, 191] on div "Bold" at bounding box center [85, 193] width 36 height 6
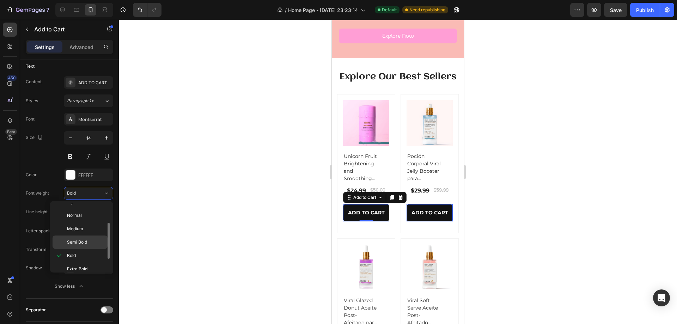
click at [85, 237] on div "Semi Bold" at bounding box center [80, 242] width 55 height 13
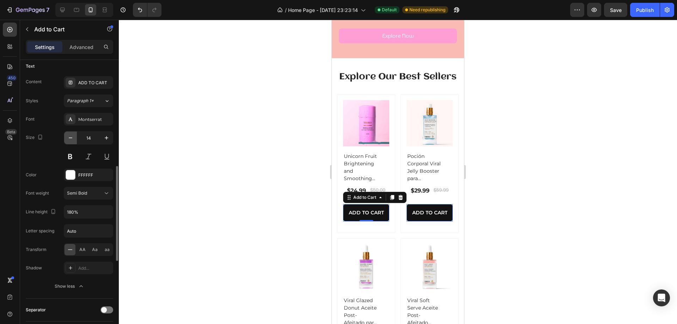
click at [71, 139] on icon "button" at bounding box center [70, 137] width 7 height 7
type input "12"
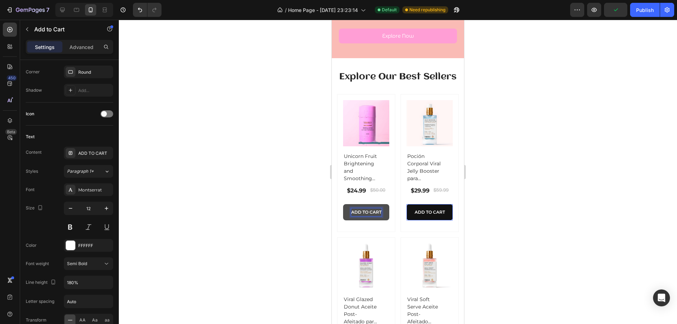
click at [346, 217] on button "ADD TO CART" at bounding box center [366, 212] width 46 height 16
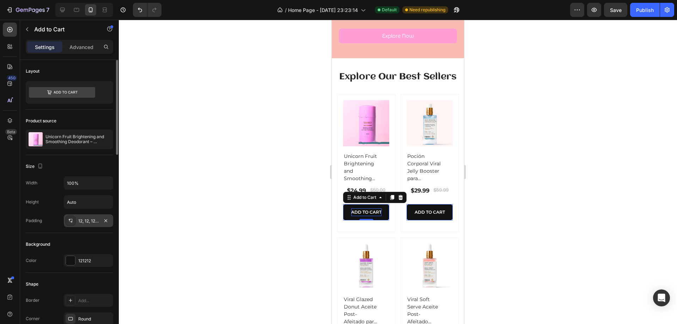
scroll to position [106, 0]
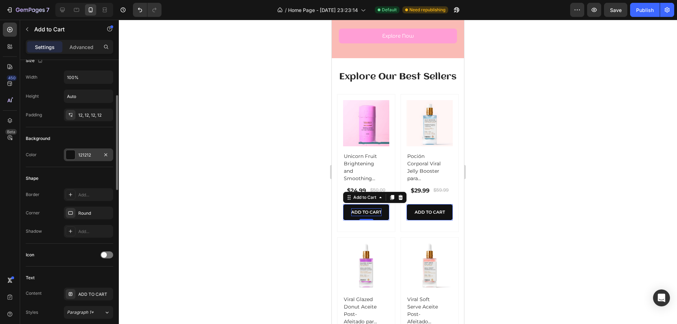
click at [72, 156] on div at bounding box center [70, 154] width 9 height 9
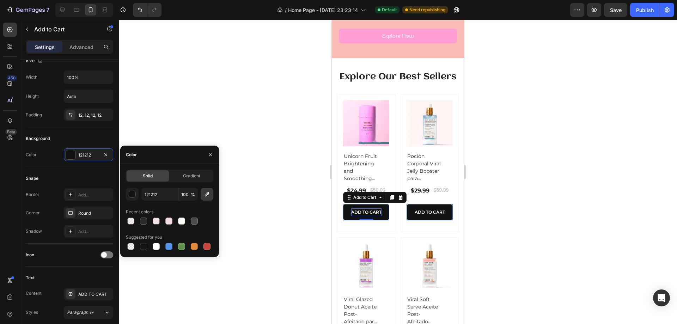
click at [206, 196] on icon "button" at bounding box center [207, 194] width 7 height 7
type input "FF9ED5"
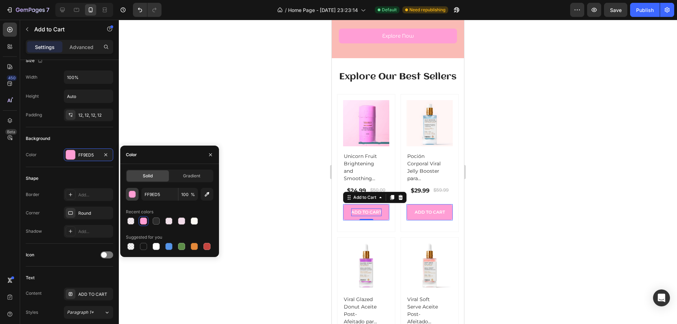
click at [131, 195] on div "button" at bounding box center [132, 194] width 7 height 7
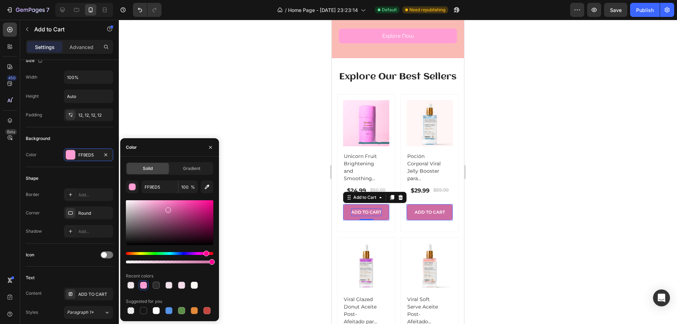
drag, startPoint x: 161, startPoint y: 202, endPoint x: 167, endPoint y: 209, distance: 9.0
click at [167, 209] on div at bounding box center [168, 210] width 6 height 6
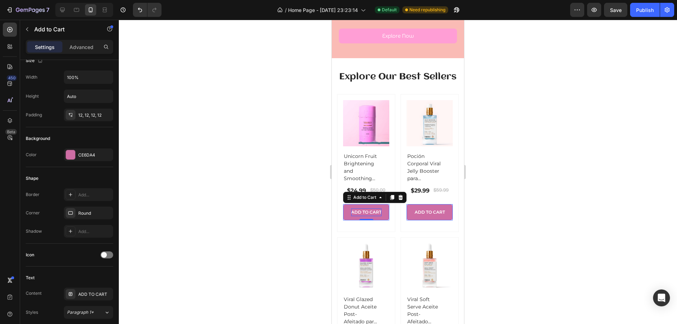
click at [253, 116] on div at bounding box center [398, 172] width 558 height 304
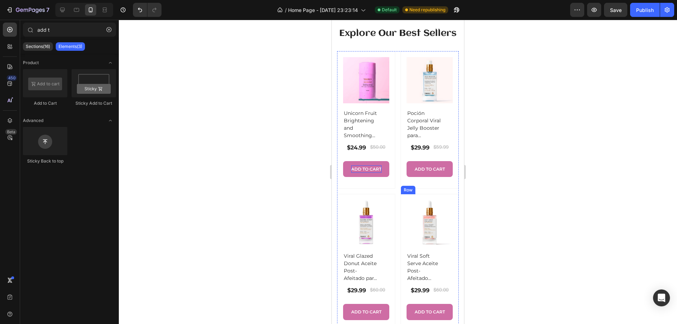
scroll to position [317, 0]
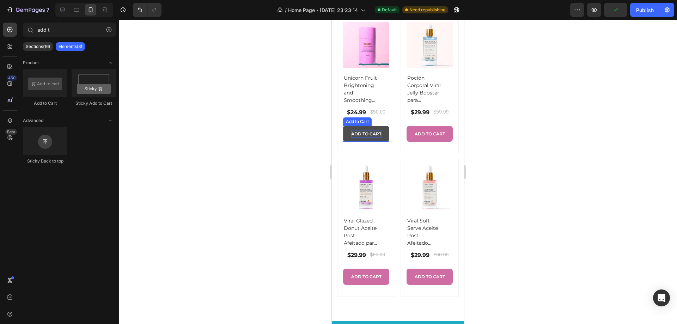
click at [369, 142] on button "ADD TO CART" at bounding box center [366, 134] width 46 height 16
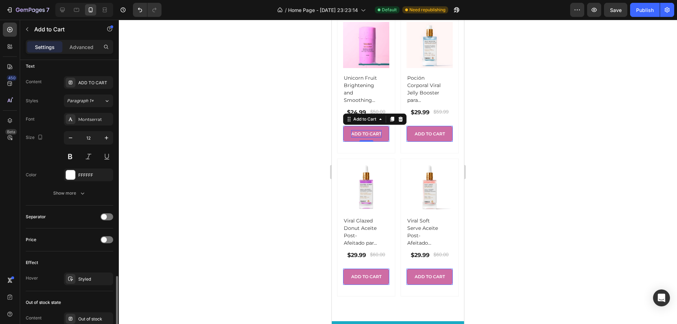
scroll to position [423, 0]
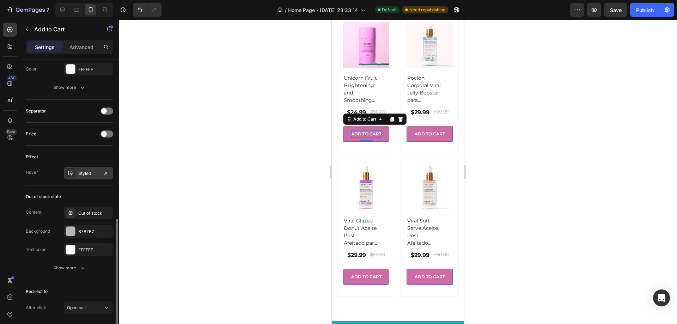
click at [80, 173] on div "Styled" at bounding box center [88, 173] width 20 height 6
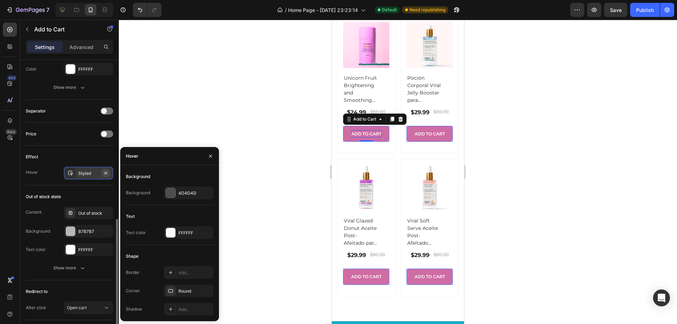
click at [109, 173] on button "button" at bounding box center [106, 173] width 8 height 8
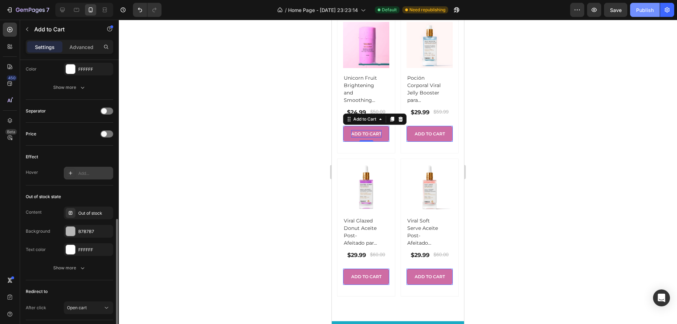
click at [655, 6] on button "Publish" at bounding box center [645, 10] width 30 height 14
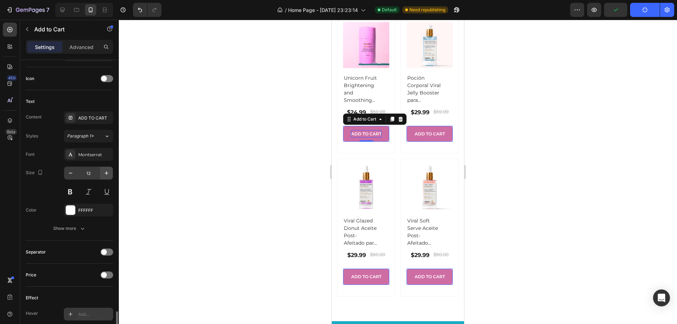
scroll to position [106, 0]
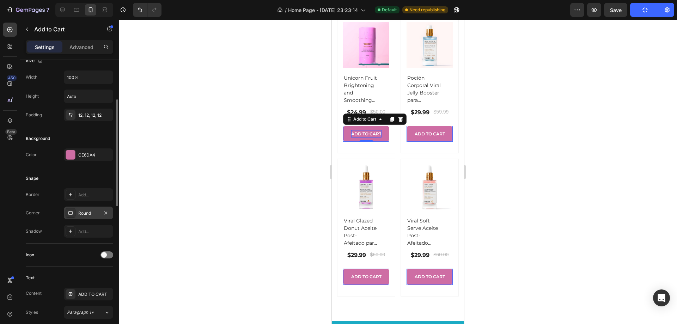
click at [93, 217] on div "Round" at bounding box center [88, 213] width 49 height 13
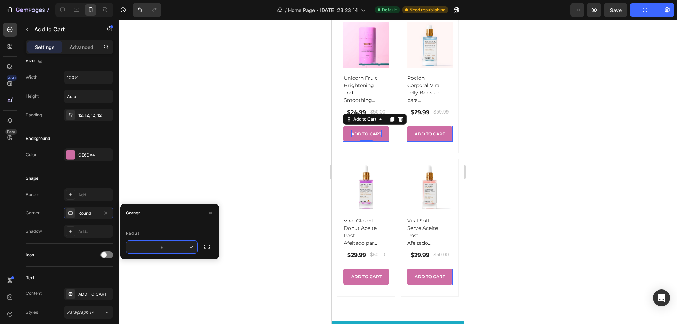
click at [175, 252] on input "8" at bounding box center [161, 247] width 71 height 13
click at [174, 247] on input "15" at bounding box center [161, 247] width 71 height 13
click at [174, 247] on input "25" at bounding box center [161, 247] width 71 height 13
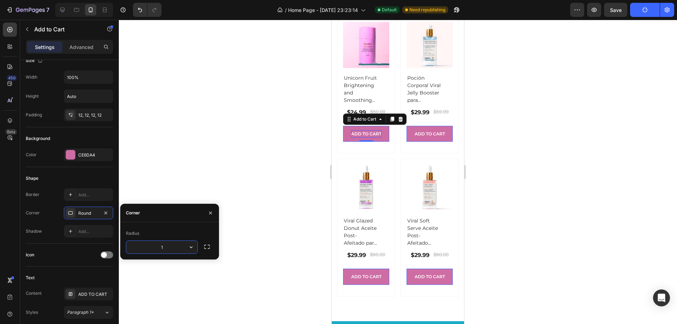
type input "13"
click at [276, 155] on div at bounding box center [398, 172] width 558 height 304
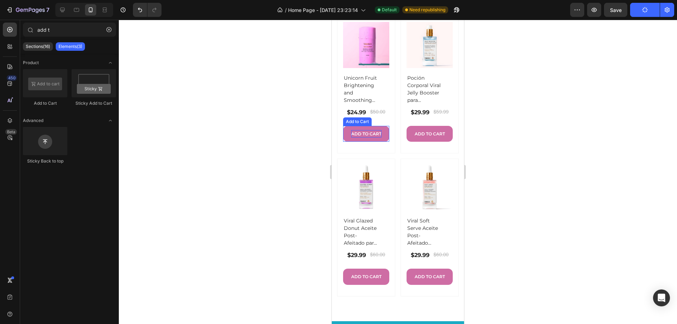
click at [376, 138] on p "ADD TO CART" at bounding box center [366, 134] width 30 height 8
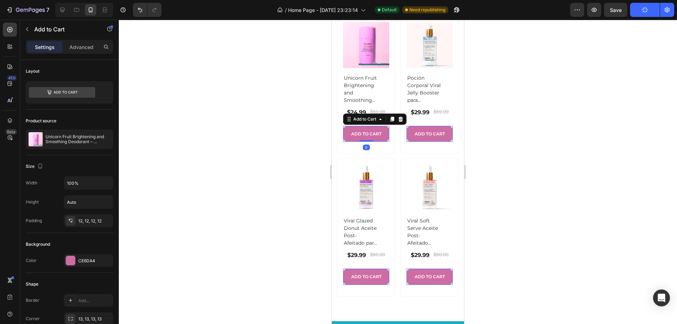
click at [382, 142] on button "ADD TO CART" at bounding box center [366, 134] width 46 height 16
click at [97, 222] on div "12, 12, 12, 12" at bounding box center [88, 221] width 20 height 6
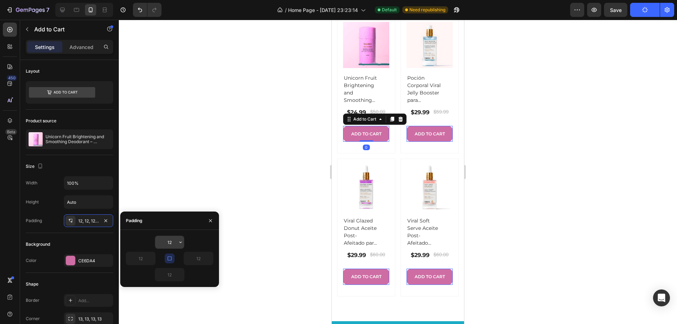
click at [174, 241] on input "12" at bounding box center [169, 242] width 29 height 13
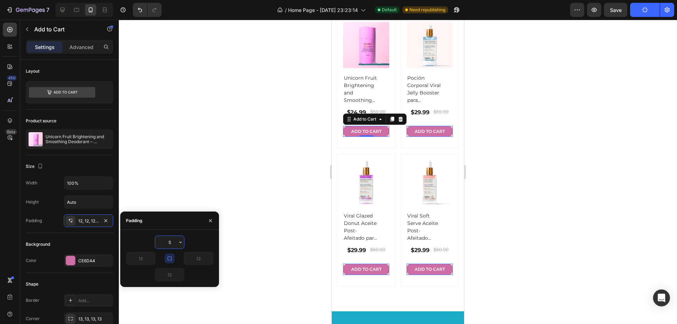
click at [177, 245] on input "5" at bounding box center [169, 242] width 29 height 13
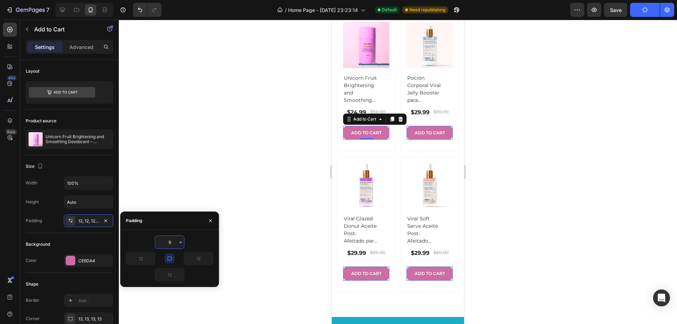
click at [177, 245] on input "9" at bounding box center [169, 242] width 29 height 13
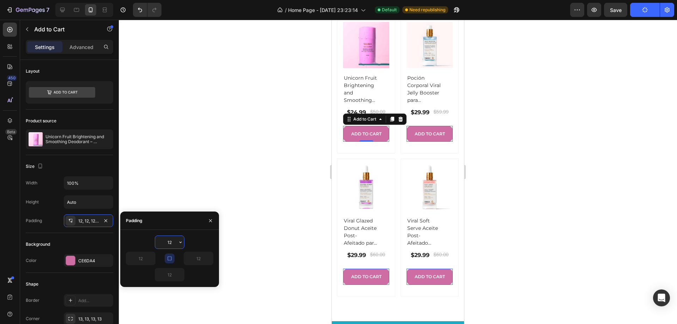
click at [177, 245] on input "12" at bounding box center [169, 242] width 29 height 13
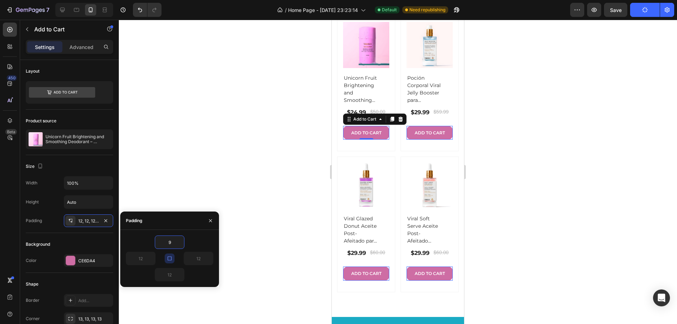
type input "9"
click at [172, 259] on icon "button" at bounding box center [170, 259] width 6 height 6
type input "9"
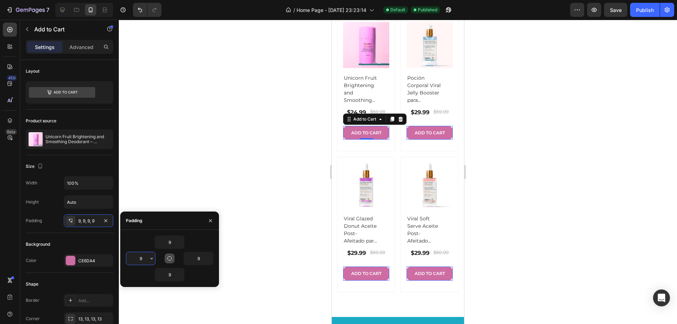
click at [146, 260] on input "9" at bounding box center [140, 258] width 29 height 13
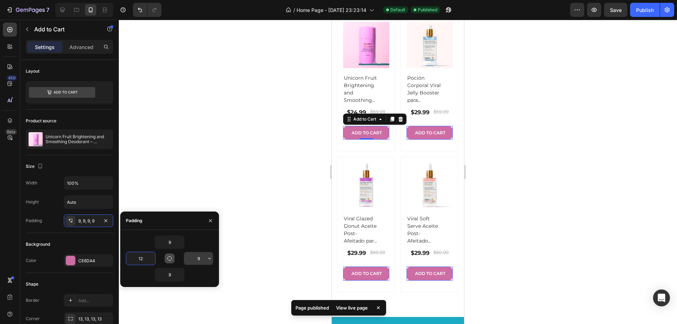
type input "12"
click at [198, 261] on input "9" at bounding box center [198, 258] width 29 height 13
type input "12"
click at [175, 276] on input "9" at bounding box center [169, 274] width 29 height 13
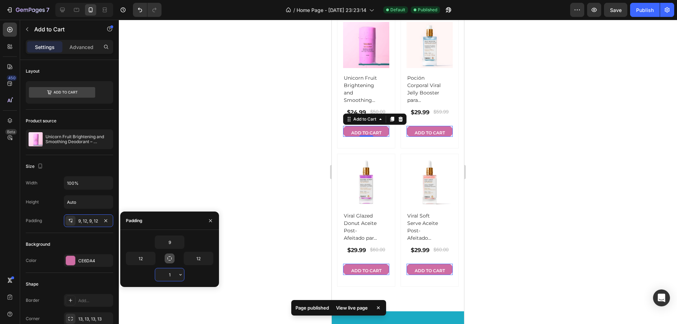
type input "11"
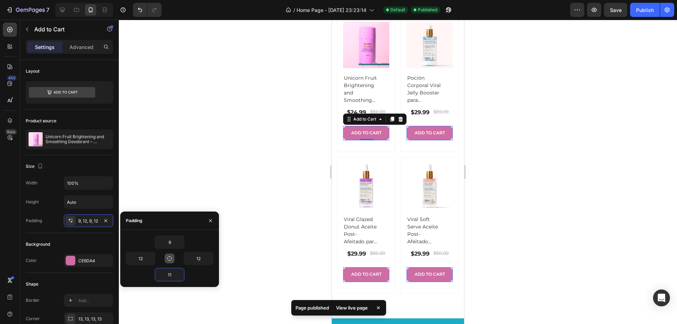
click at [227, 168] on div at bounding box center [398, 172] width 558 height 304
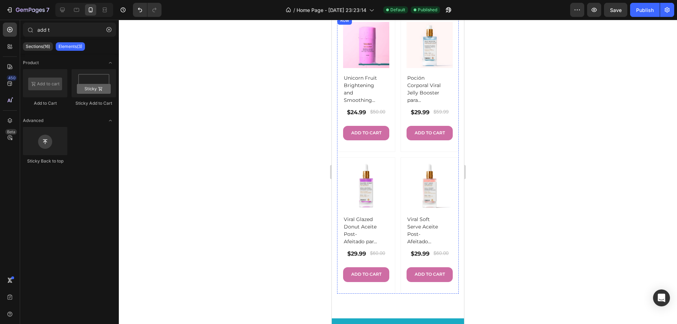
click at [347, 141] on button "ADD TO CART" at bounding box center [366, 133] width 46 height 15
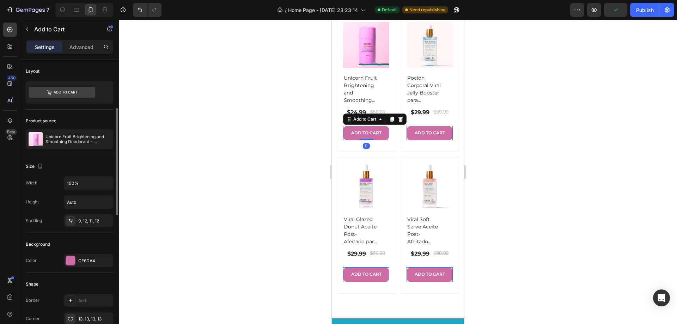
scroll to position [71, 0]
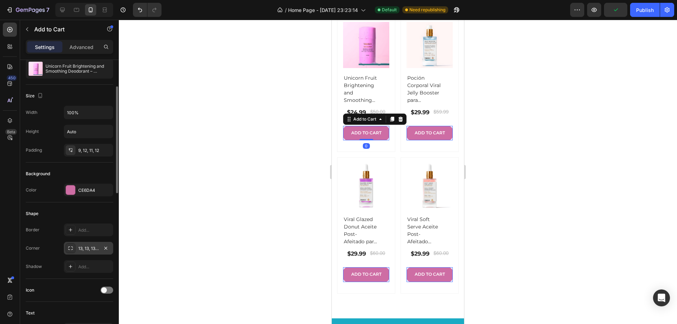
click at [87, 251] on div "13, 13, 13, 13" at bounding box center [88, 249] width 20 height 6
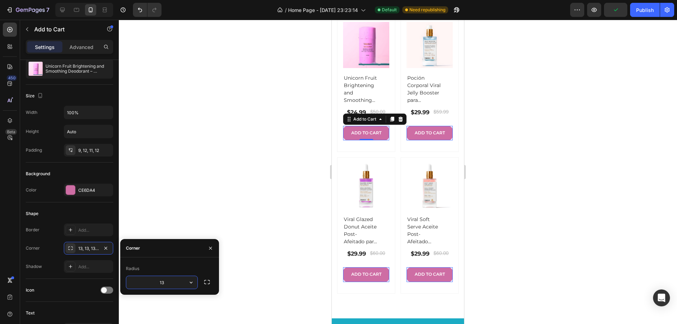
click at [180, 281] on input "13" at bounding box center [161, 282] width 71 height 13
type input "6"
click at [181, 268] on div "Radius" at bounding box center [169, 268] width 87 height 11
click at [333, 196] on div "Explore Our Best Sellers Heading Row (P) Images Row Unicorn Fruit Brightening a…" at bounding box center [398, 149] width 132 height 339
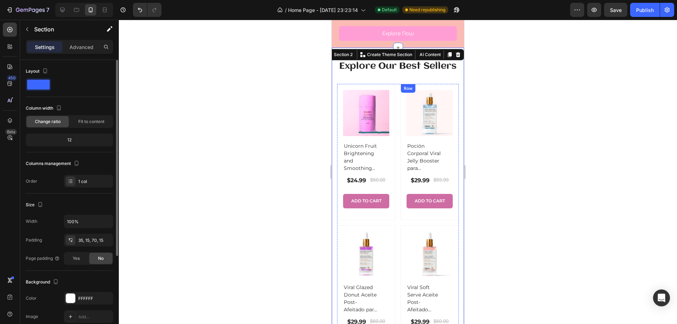
scroll to position [247, 0]
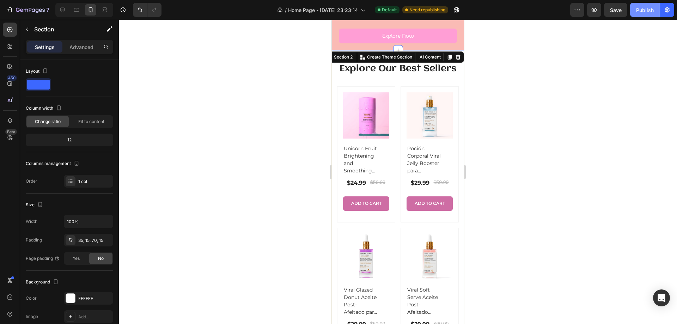
click at [643, 14] on button "Publish" at bounding box center [645, 10] width 30 height 14
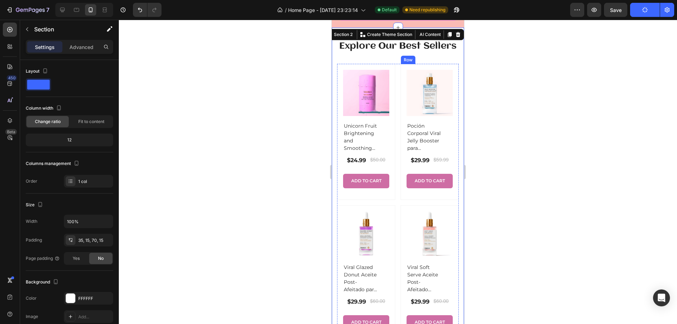
scroll to position [282, 0]
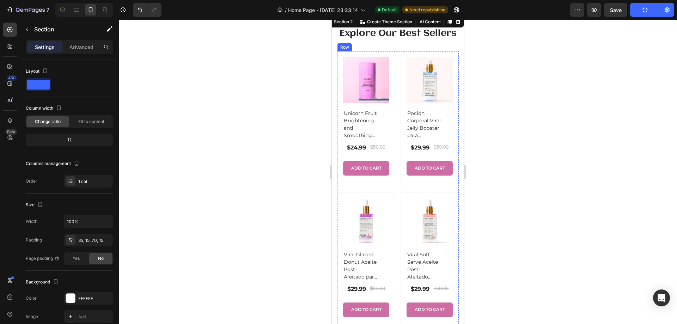
click at [395, 197] on div "(P) Images Row Unicorn Fruit Brightening and Smoothing Deodorant – Aluminum-Fre…" at bounding box center [398, 190] width 122 height 278
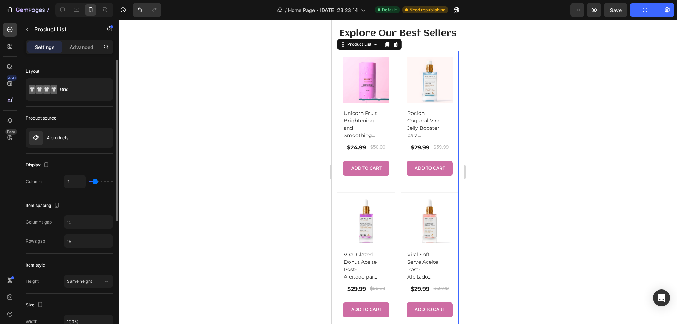
type input "3"
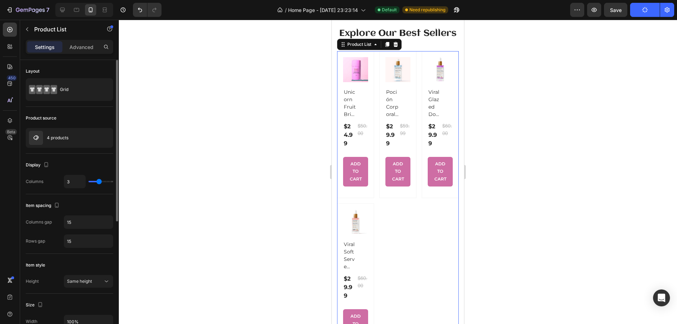
type input "2"
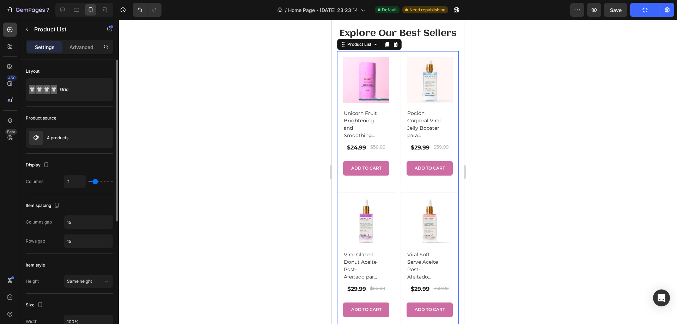
click at [96, 182] on input "range" at bounding box center [101, 181] width 25 height 1
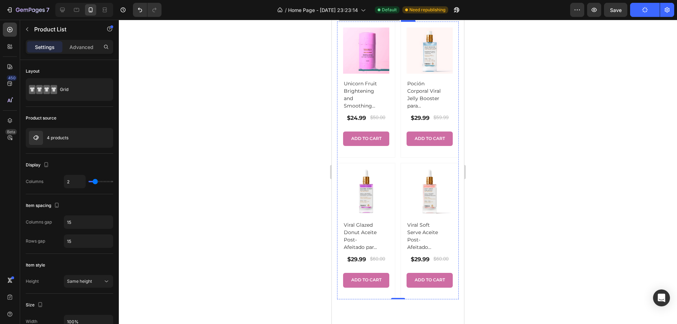
scroll to position [353, 0]
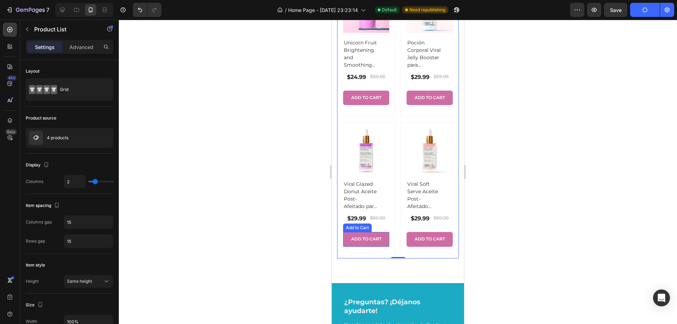
click at [383, 244] on button "ADD TO CART" at bounding box center [366, 239] width 46 height 15
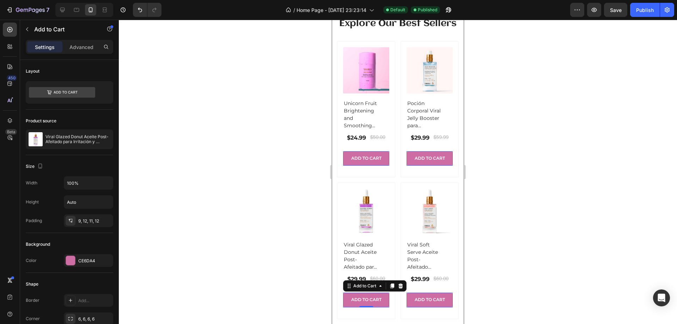
scroll to position [212, 0]
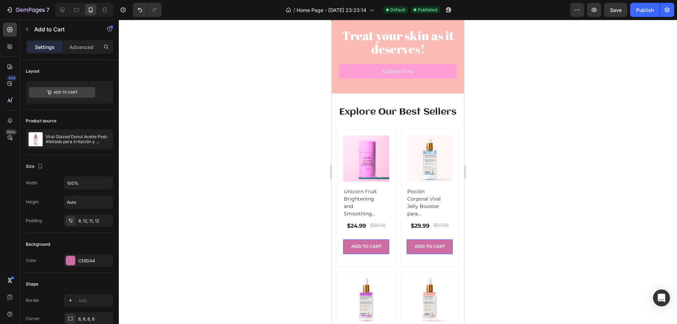
click at [356, 254] on button "ADD TO CART" at bounding box center [366, 247] width 46 height 15
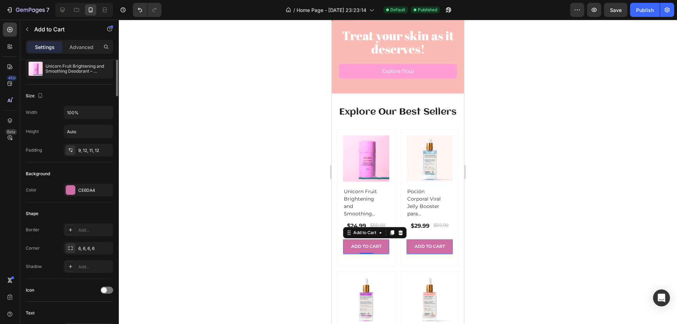
scroll to position [0, 0]
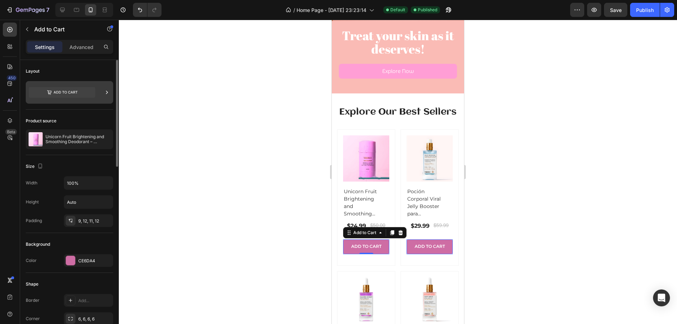
click at [102, 96] on div at bounding box center [69, 92] width 87 height 23
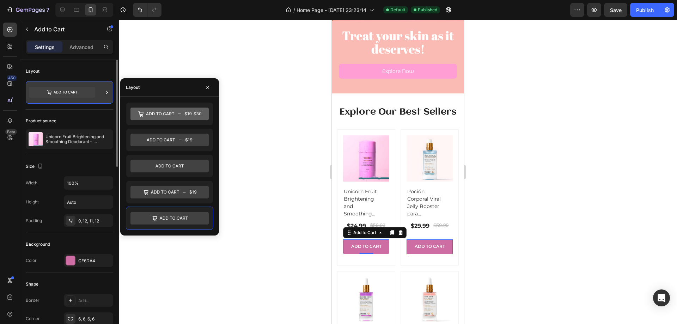
click at [102, 96] on div at bounding box center [69, 92] width 87 height 23
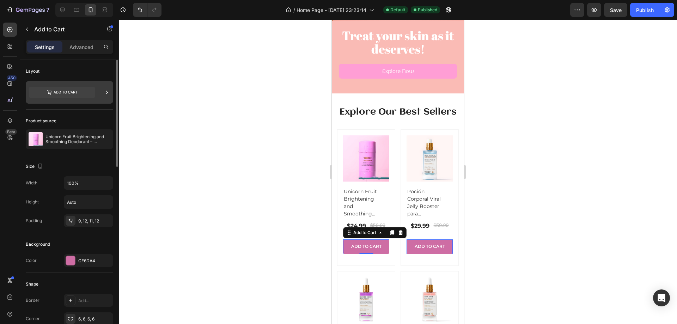
click at [102, 96] on div at bounding box center [69, 92] width 87 height 23
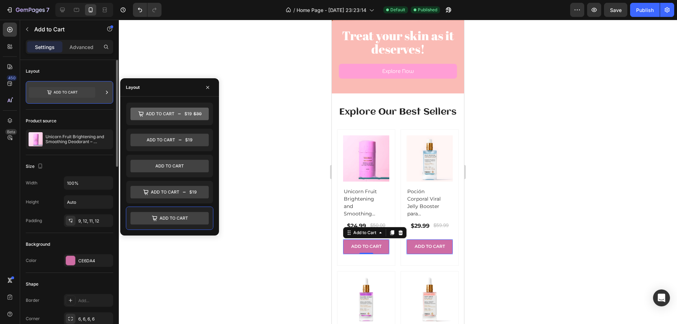
click at [102, 96] on div at bounding box center [69, 92] width 87 height 23
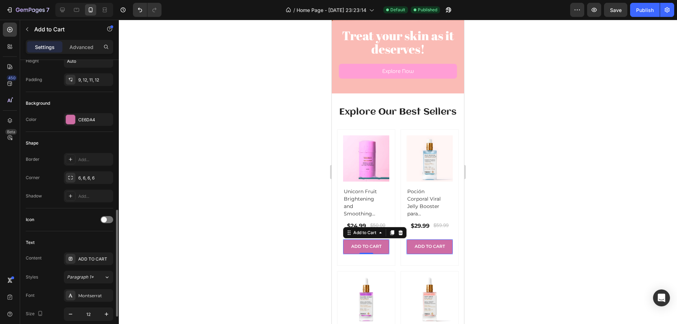
scroll to position [212, 0]
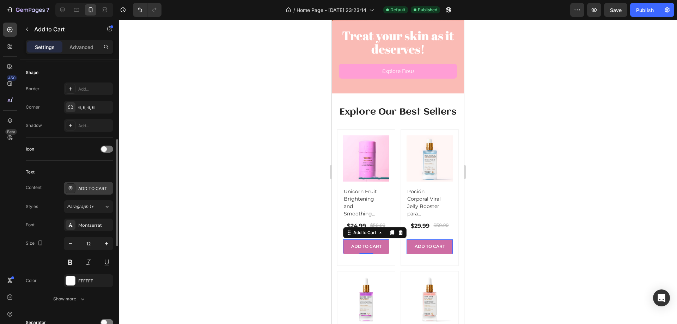
click at [98, 188] on div "ADD TO CART" at bounding box center [94, 189] width 33 height 6
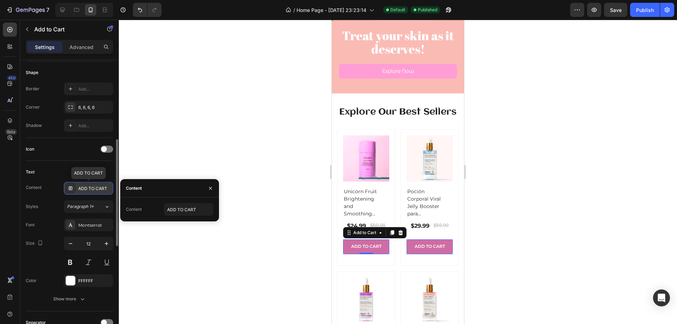
click at [98, 188] on div "ADD TO CART" at bounding box center [94, 189] width 33 height 6
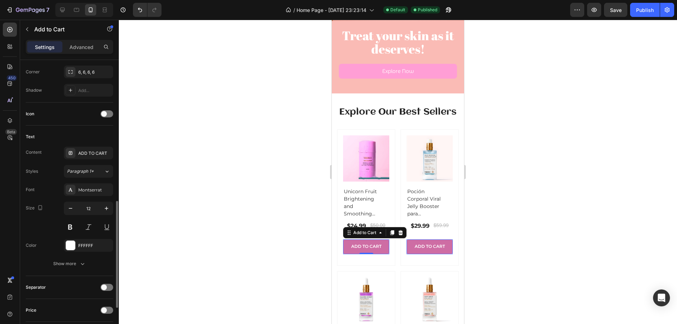
scroll to position [282, 0]
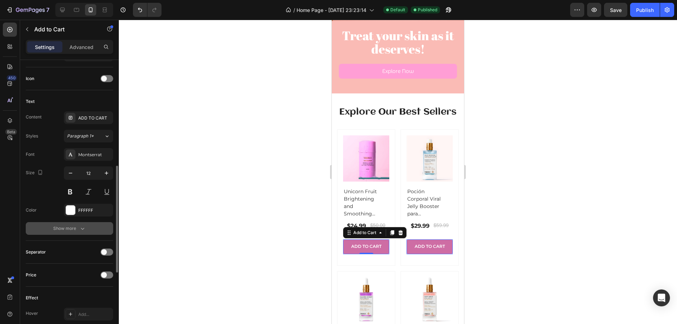
click at [89, 228] on button "Show more" at bounding box center [69, 228] width 87 height 13
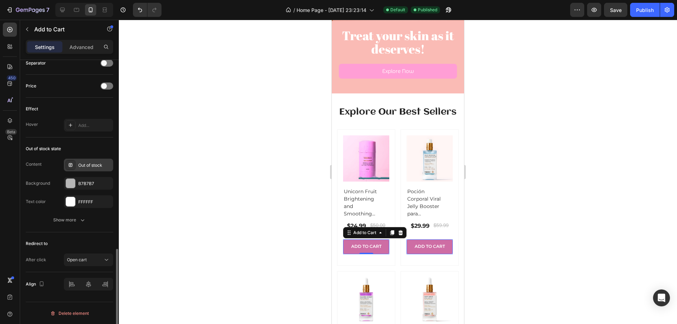
scroll to position [565, 0]
click at [100, 263] on button "Open cart" at bounding box center [88, 259] width 49 height 13
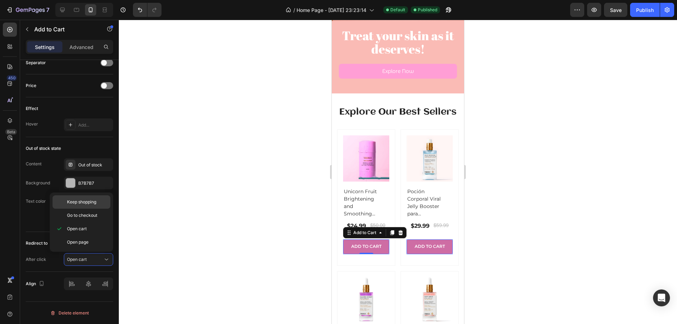
click at [89, 207] on div "Keep shopping" at bounding box center [82, 201] width 58 height 13
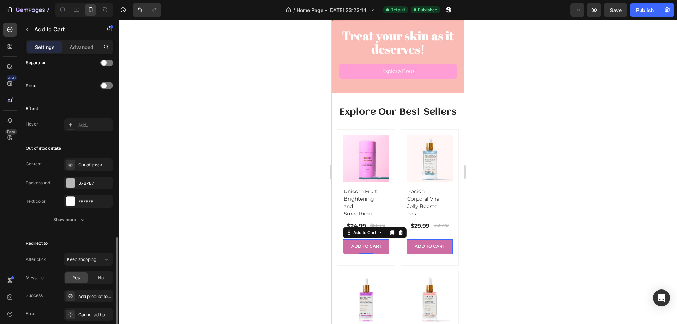
scroll to position [600, 0]
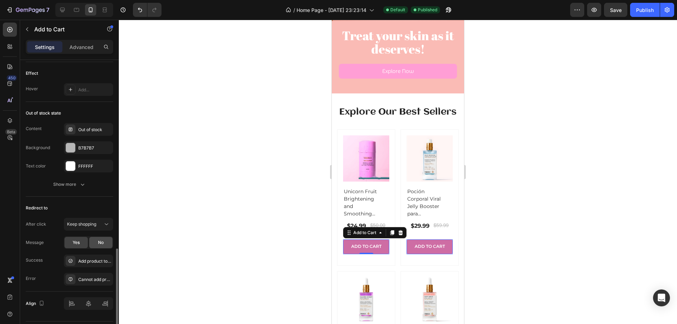
click at [103, 242] on span "No" at bounding box center [101, 243] width 6 height 6
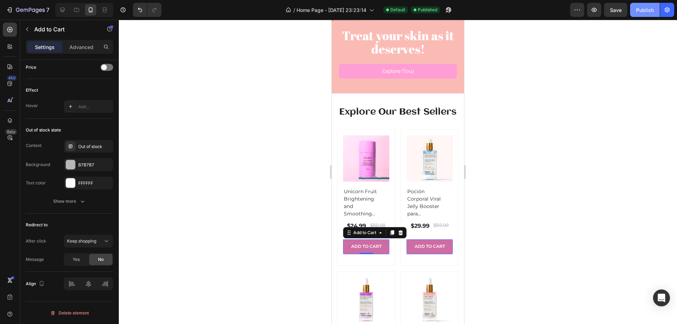
click at [652, 12] on div "Publish" at bounding box center [645, 9] width 18 height 7
click at [98, 240] on div "Keep shopping" at bounding box center [85, 241] width 36 height 6
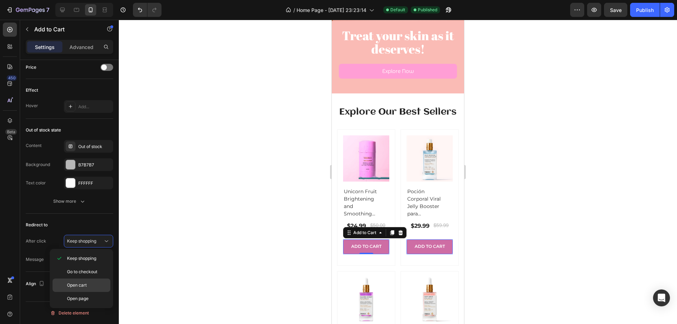
click at [85, 287] on span "Open cart" at bounding box center [77, 285] width 20 height 6
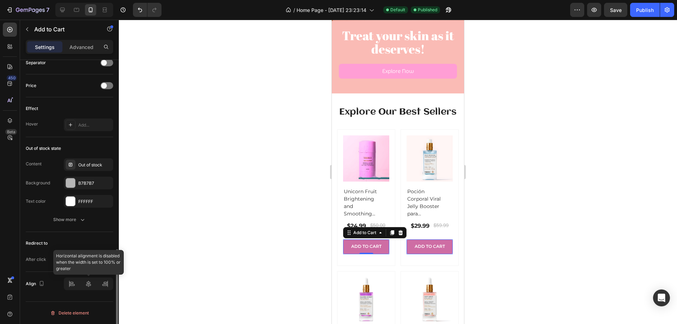
scroll to position [565, 0]
click at [644, 7] on div "Publish" at bounding box center [645, 9] width 18 height 7
